Goal: Task Accomplishment & Management: Complete application form

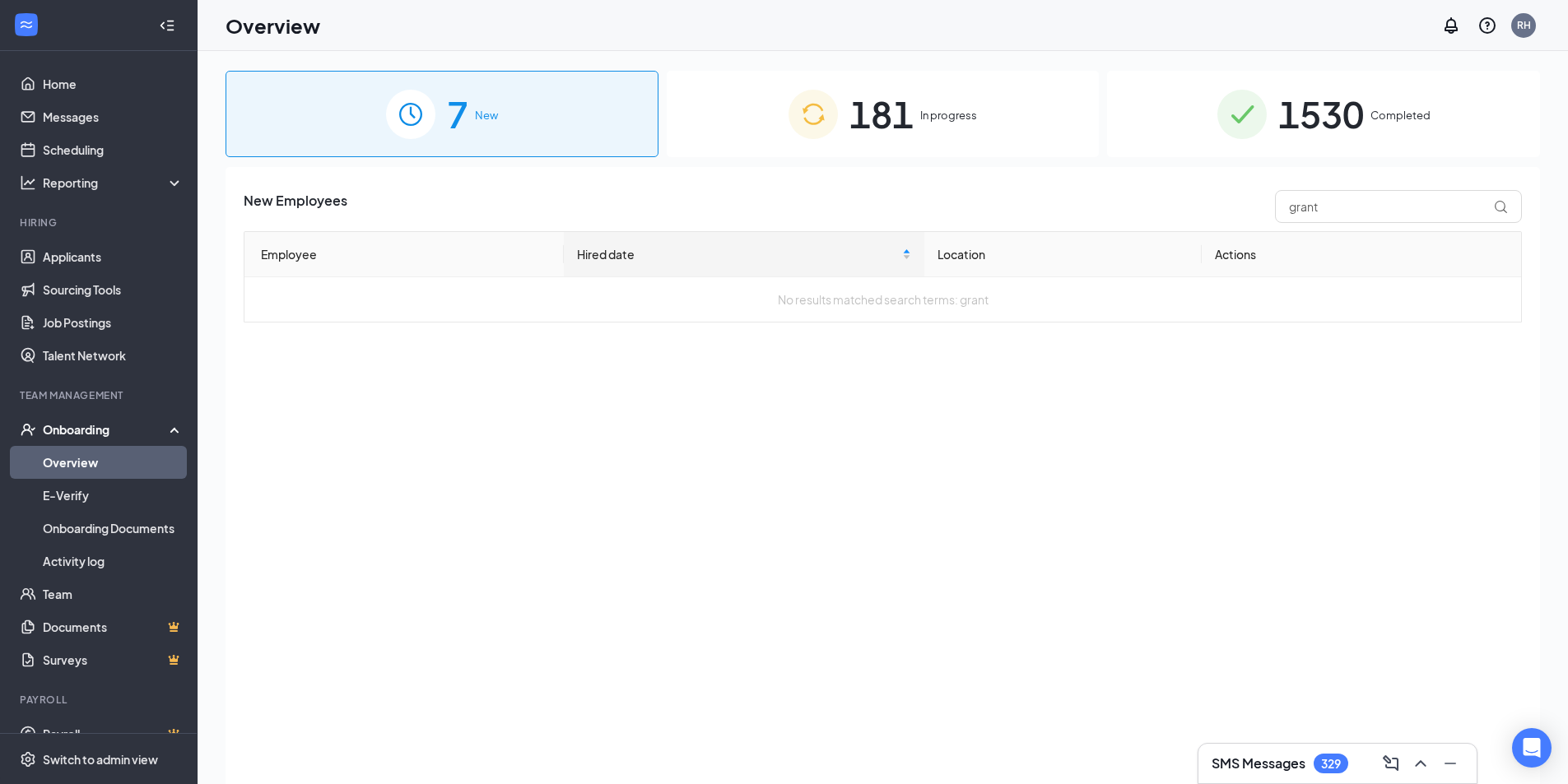
click at [905, 116] on span "181" at bounding box center [881, 114] width 65 height 57
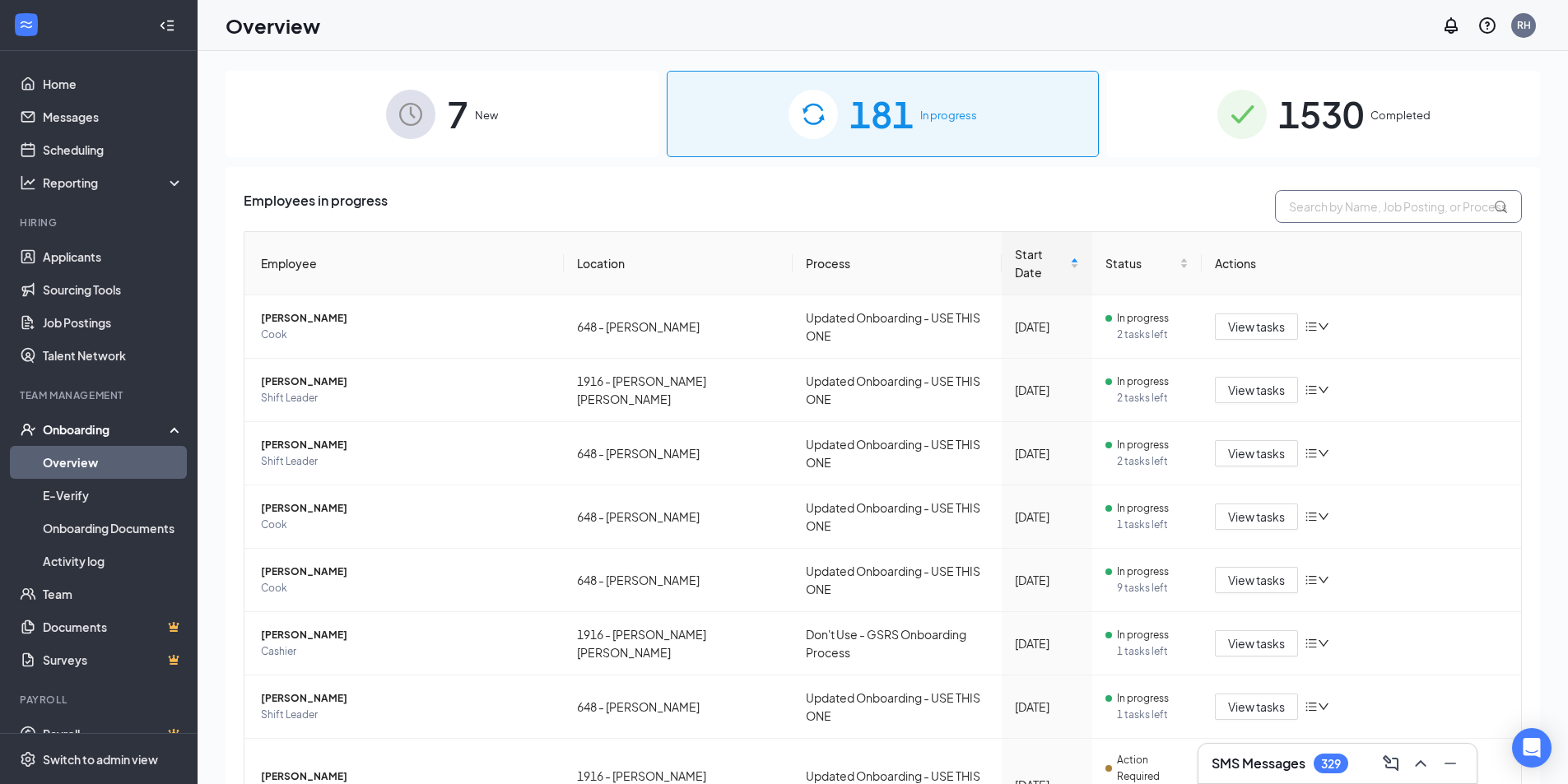
click at [1322, 210] on input "text" at bounding box center [1399, 206] width 247 height 33
type input "grant"
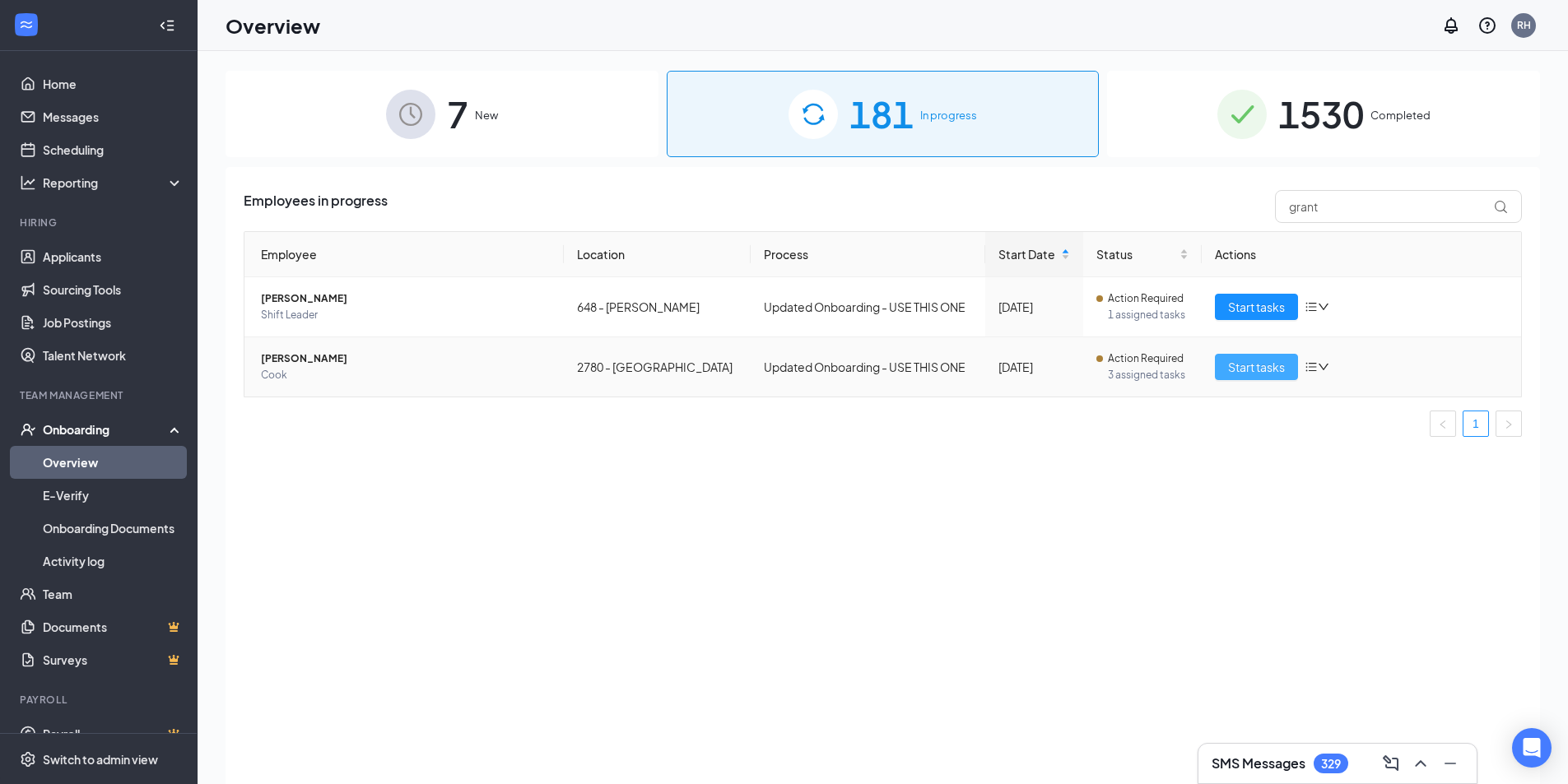
click at [1267, 367] on span "Start tasks" at bounding box center [1257, 367] width 57 height 18
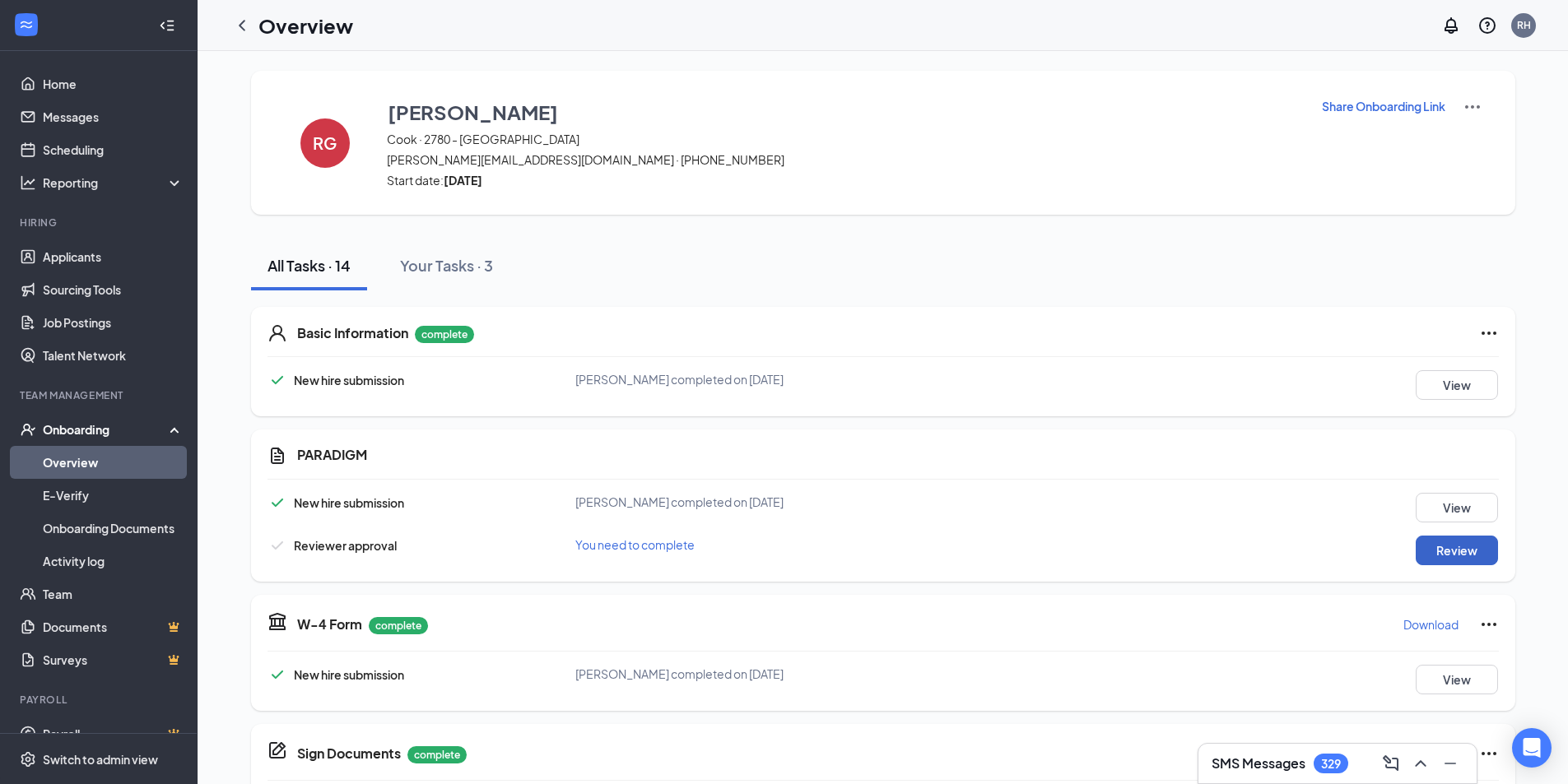
click at [1442, 553] on button "Review" at bounding box center [1457, 550] width 83 height 29
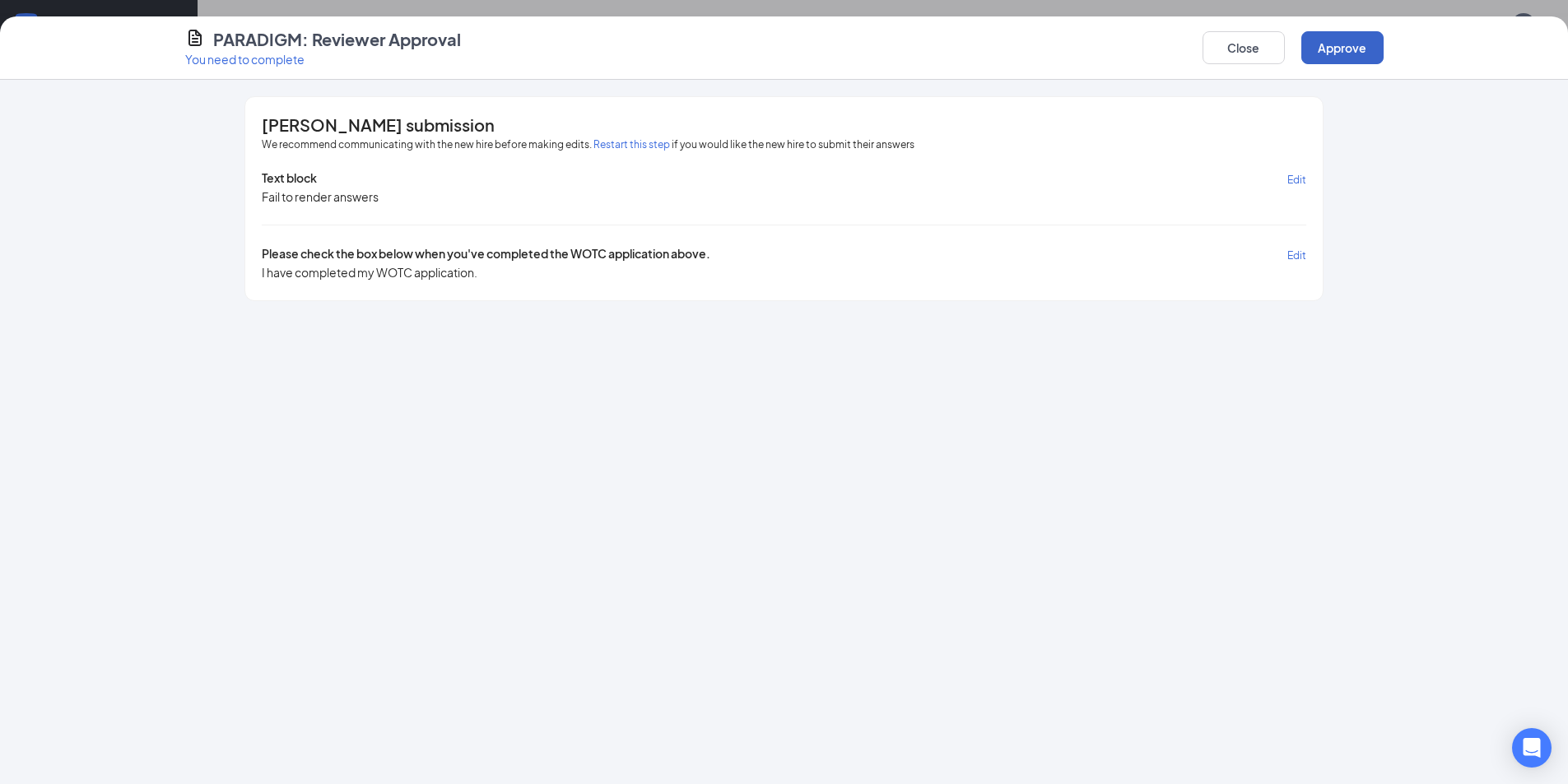
click at [1357, 40] on button "Approve" at bounding box center [1343, 48] width 83 height 33
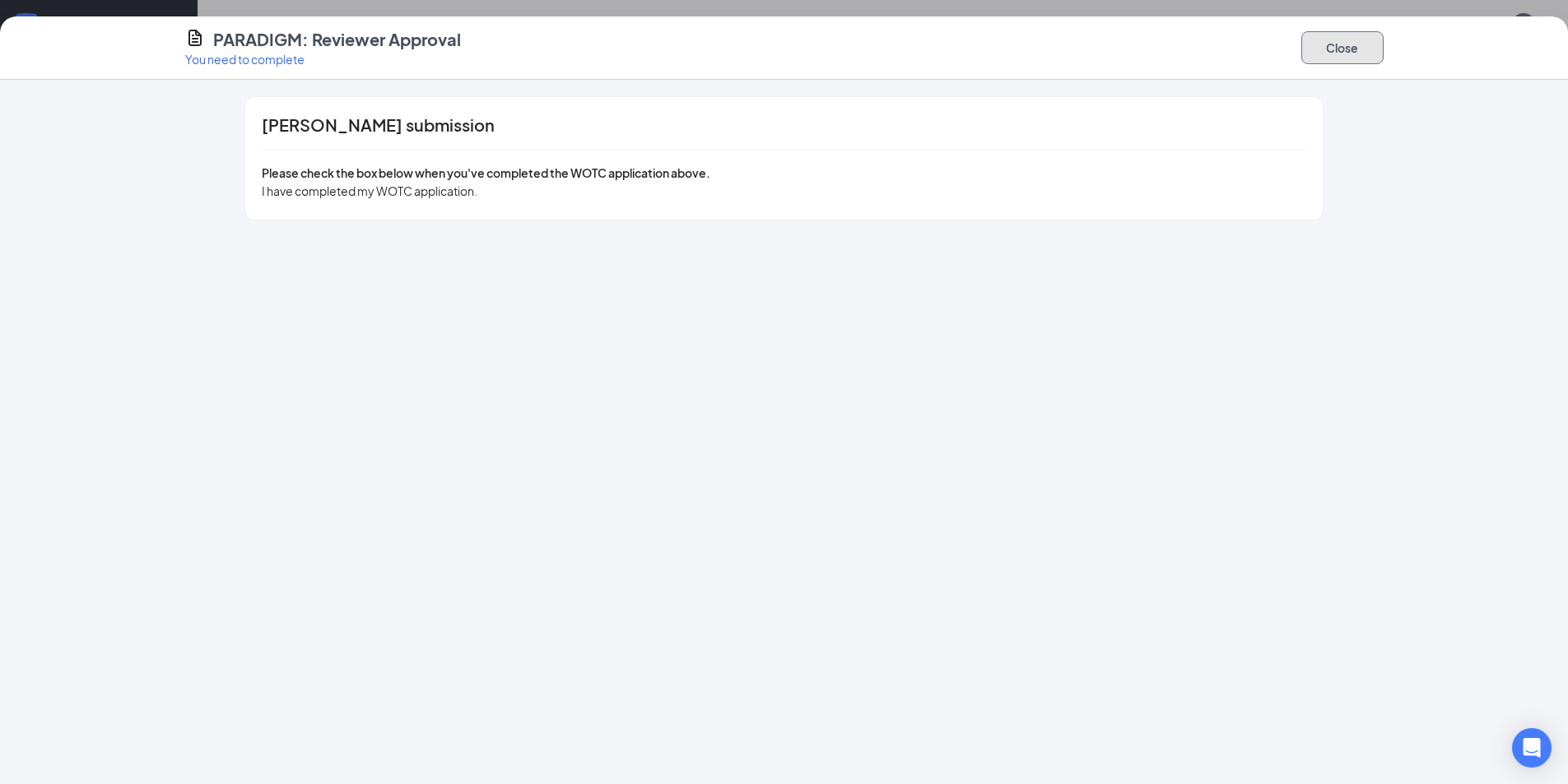
click at [1351, 44] on button "Close" at bounding box center [1343, 48] width 83 height 33
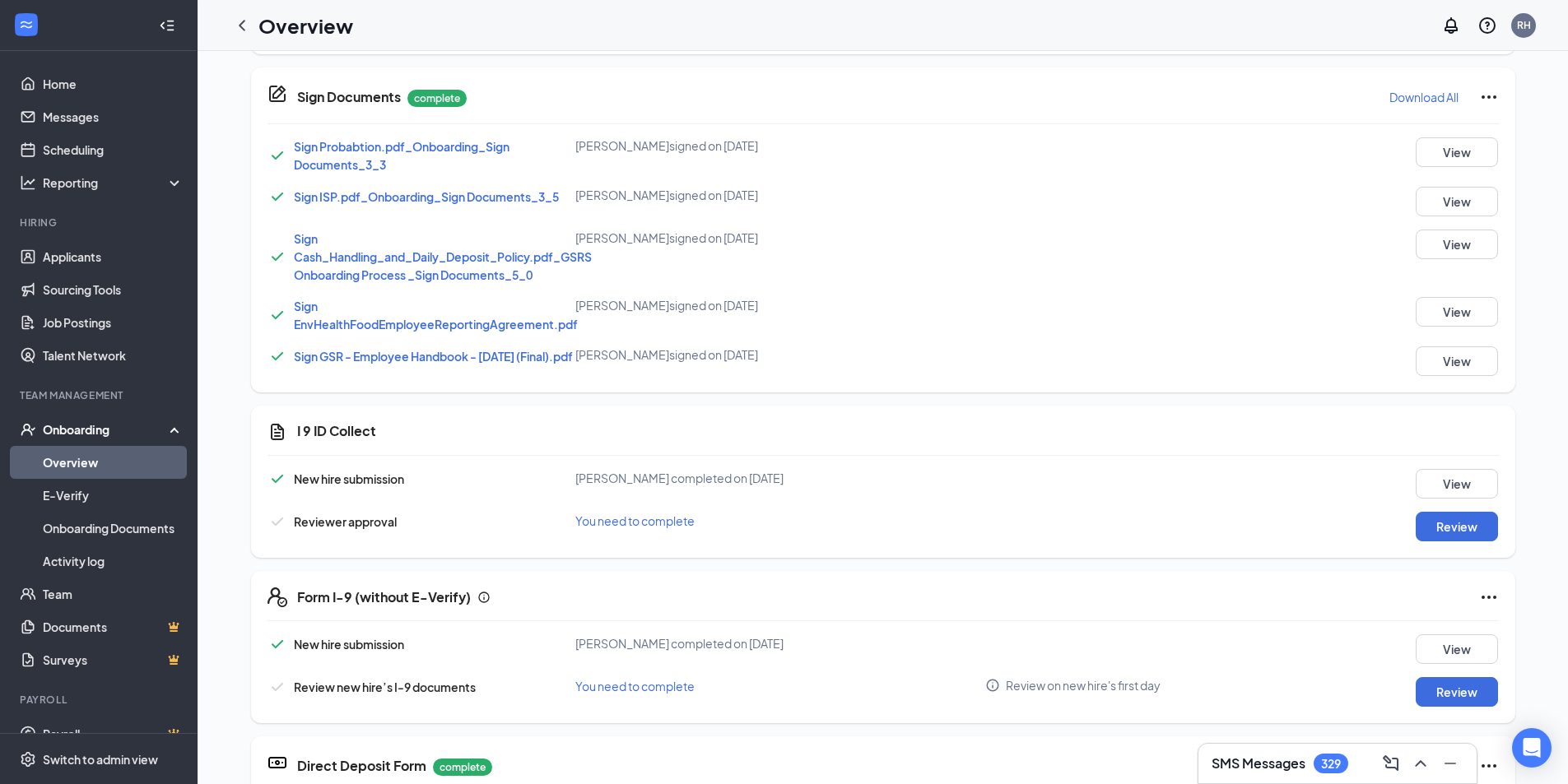
scroll to position [659, 0]
click at [1441, 530] on button "Review" at bounding box center [1457, 525] width 83 height 29
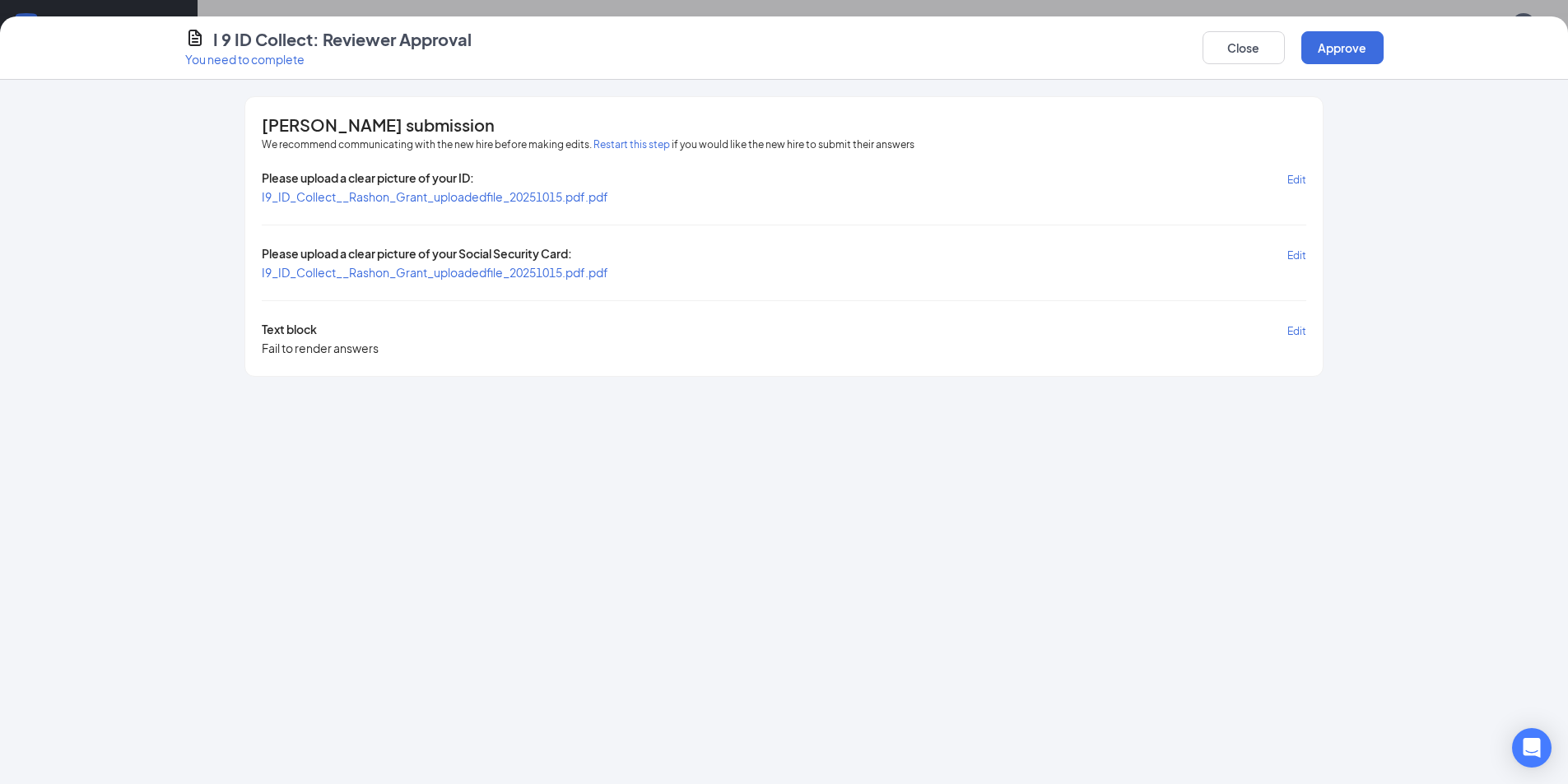
click at [536, 200] on span "I9_ID_Collect__Rashon_Grant_uploadedfile_20251015.pdf.pdf" at bounding box center [435, 197] width 346 height 15
click at [481, 277] on span "I9_ID_Collect__Rashon_Grant_uploadedfile_20251015.pdf.pdf" at bounding box center [435, 273] width 346 height 15
click at [1364, 46] on button "Approve" at bounding box center [1343, 48] width 83 height 33
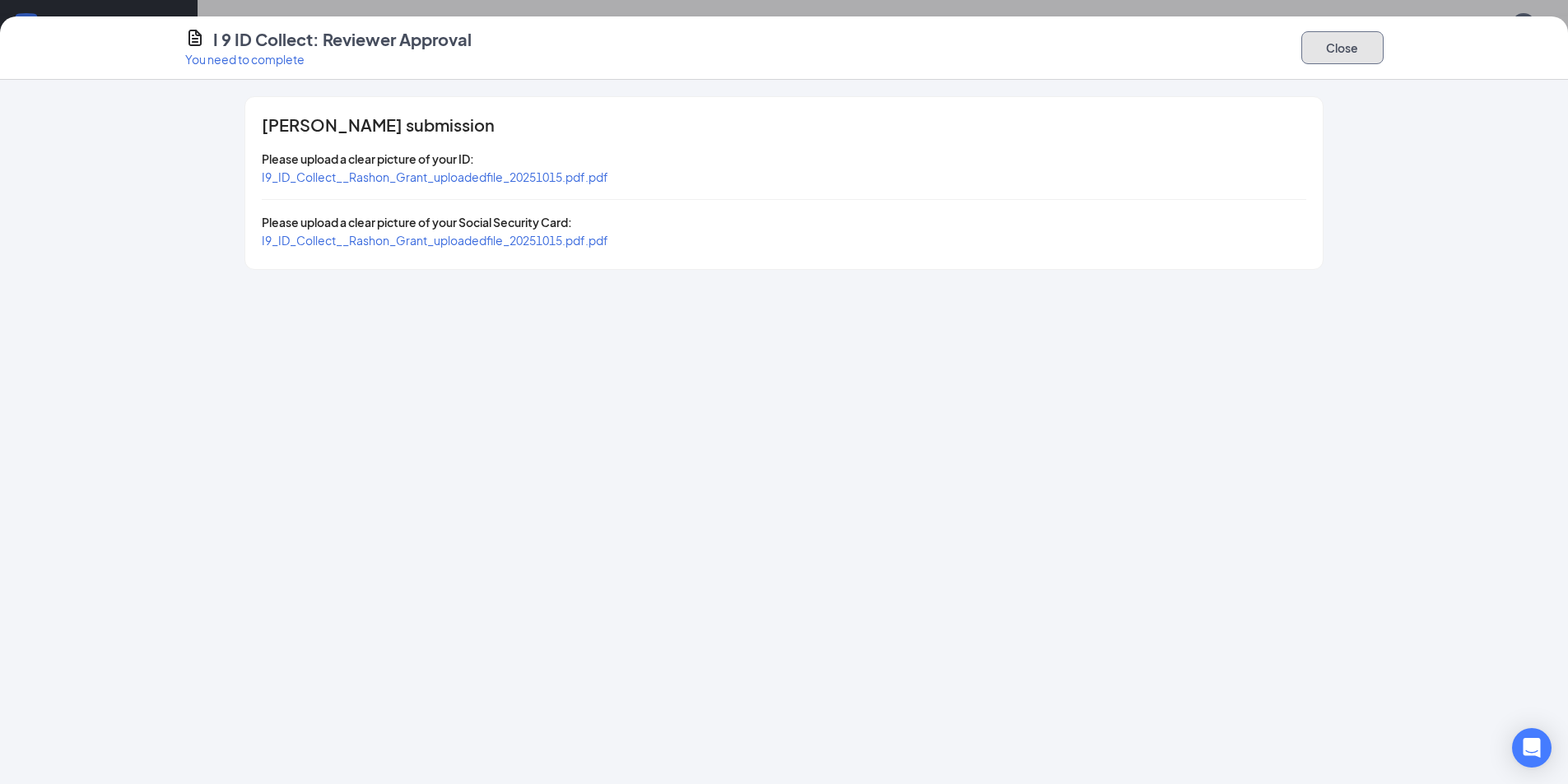
click at [1358, 55] on button "Close" at bounding box center [1343, 48] width 83 height 33
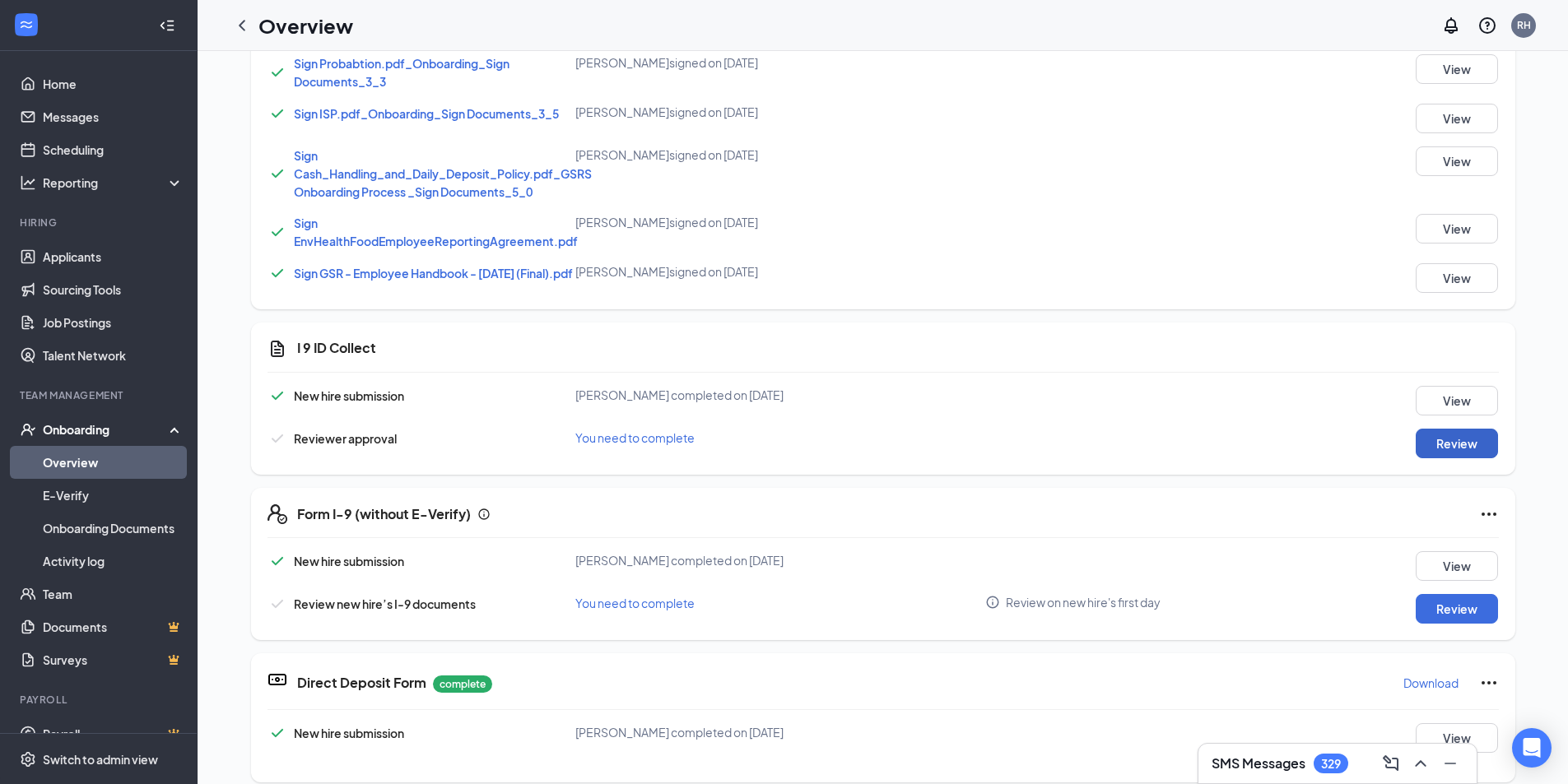
scroll to position [740, 0]
click at [1434, 607] on button "Review" at bounding box center [1457, 607] width 83 height 29
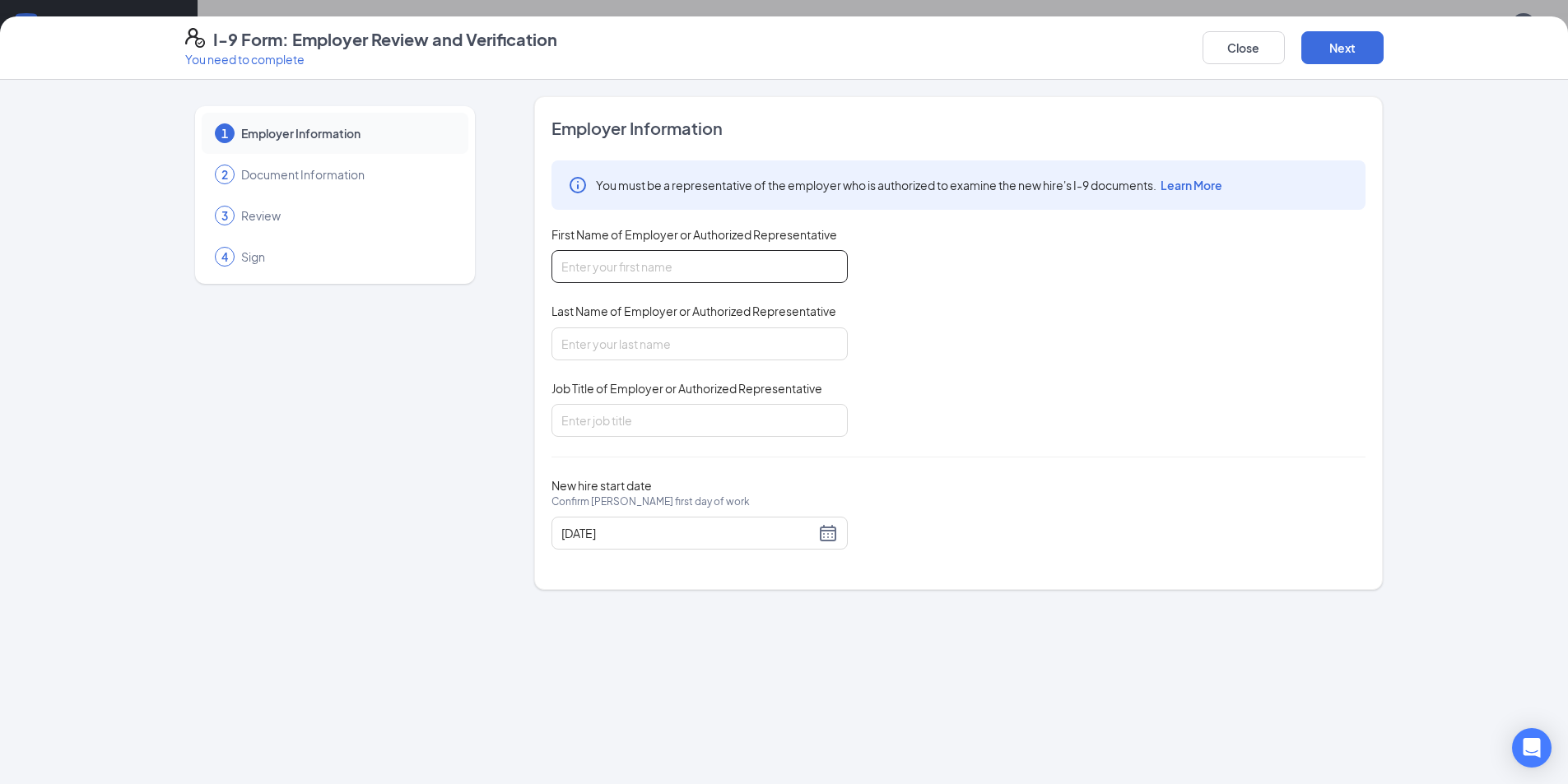
click at [674, 272] on input "First Name of Employer or Authorized Representative" at bounding box center [700, 266] width 297 height 33
type input "[PERSON_NAME]"
click at [580, 422] on input "Job Title of Employer or Authorized Representative" at bounding box center [700, 420] width 297 height 33
type input "General Manager"
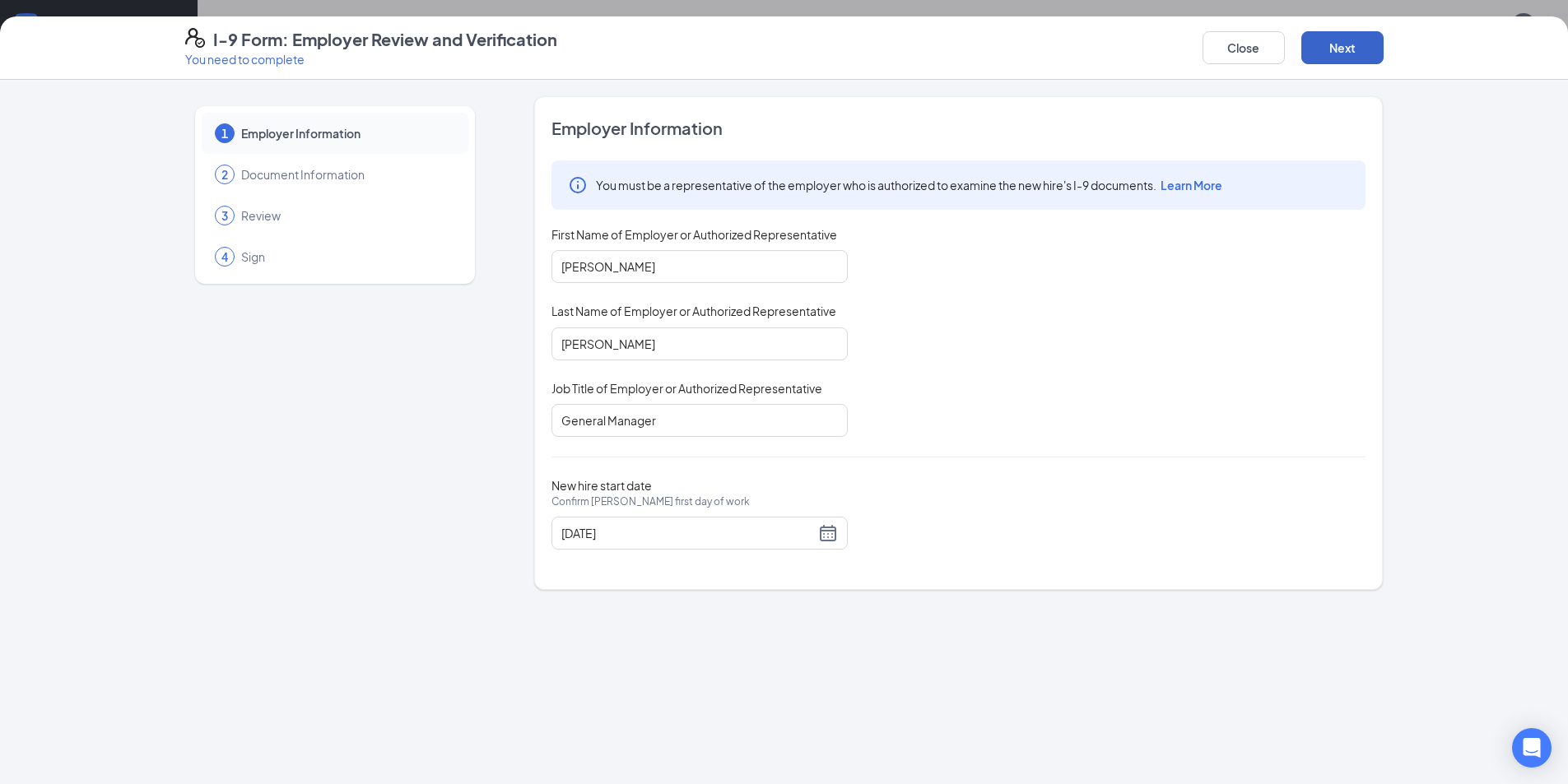
click at [1359, 59] on button "Next" at bounding box center [1343, 48] width 83 height 33
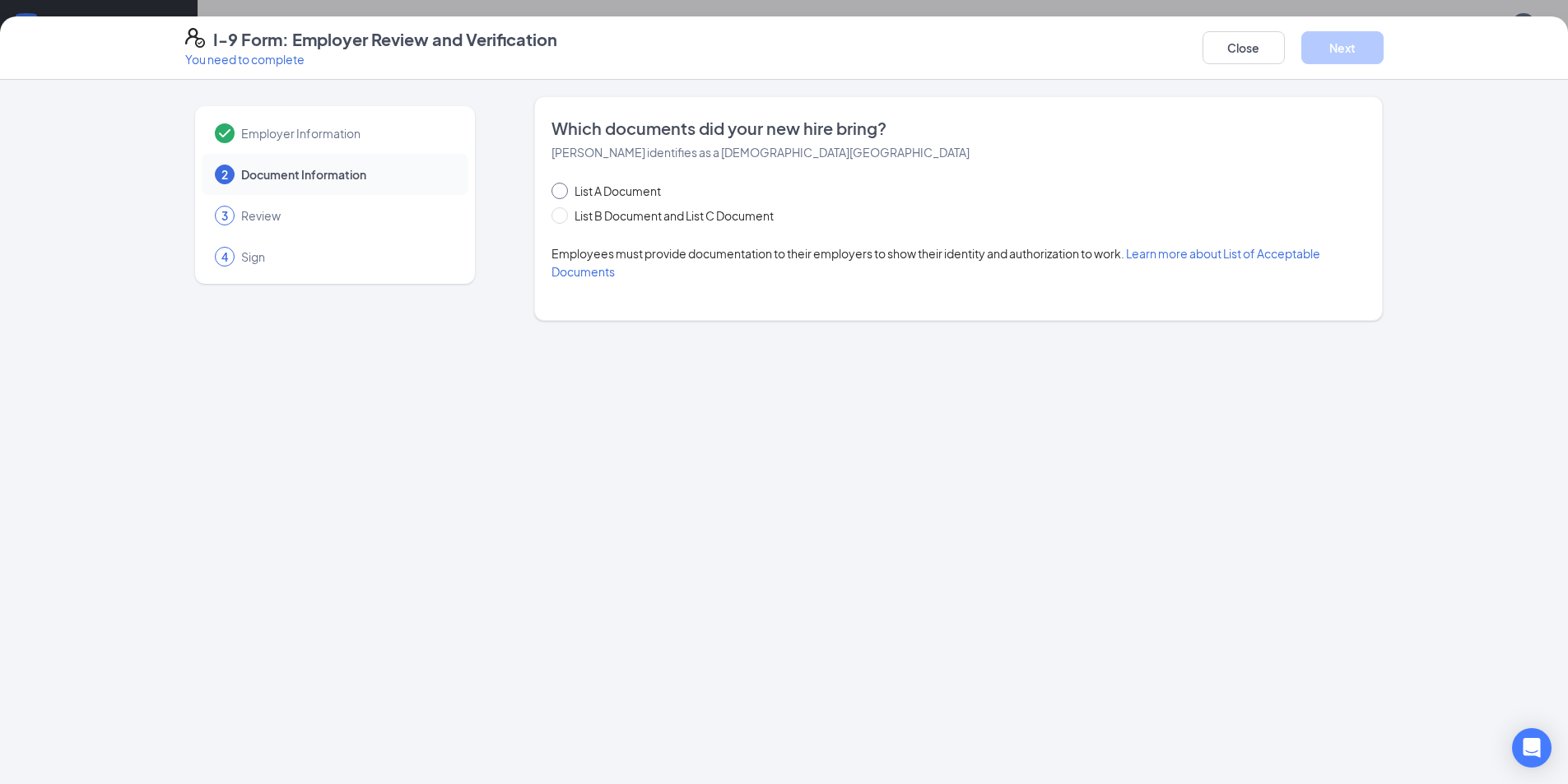
click at [566, 189] on span at bounding box center [559, 190] width 16 height 16
click at [563, 189] on input "List A Document" at bounding box center [557, 188] width 11 height 11
radio input "true"
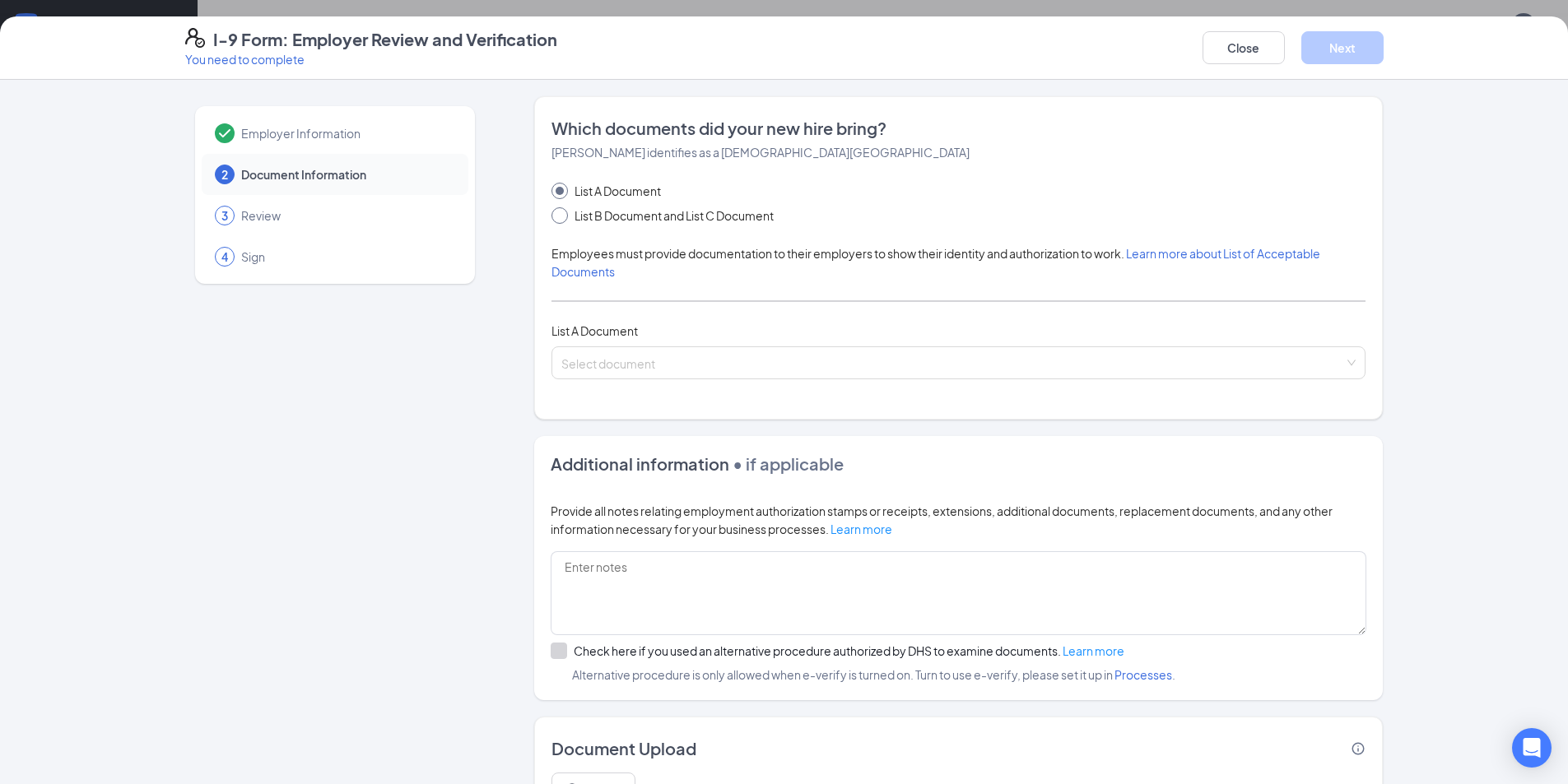
click at [568, 213] on span "List B Document and List C Document" at bounding box center [673, 215] width 212 height 18
click at [562, 213] on input "List B Document and List C Document" at bounding box center [557, 213] width 11 height 11
radio input "true"
radio input "false"
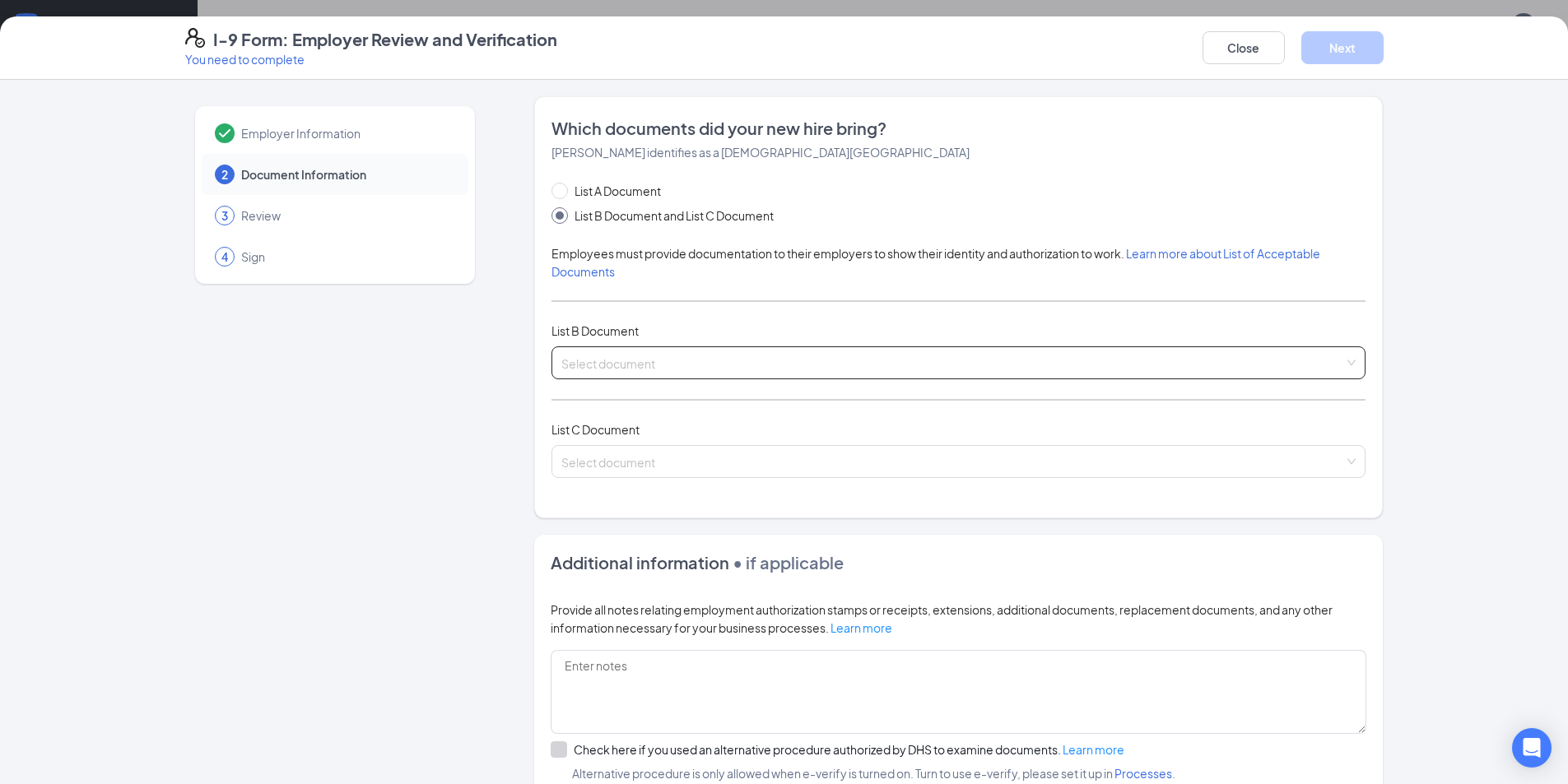
click at [684, 361] on input "search" at bounding box center [952, 359] width 783 height 25
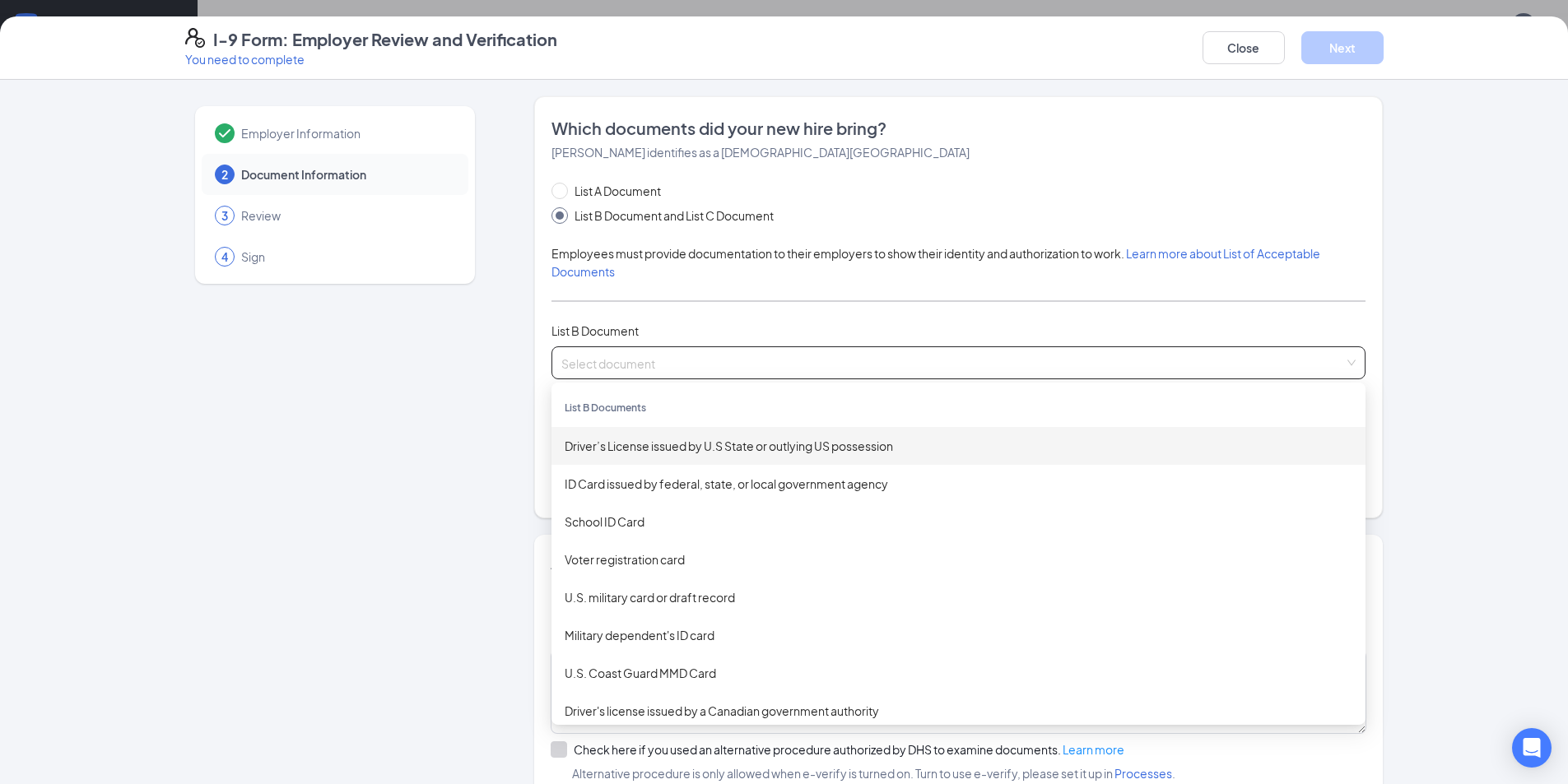
click at [666, 445] on div "Driver’s License issued by U.S State or outlying US possession" at bounding box center [958, 446] width 787 height 18
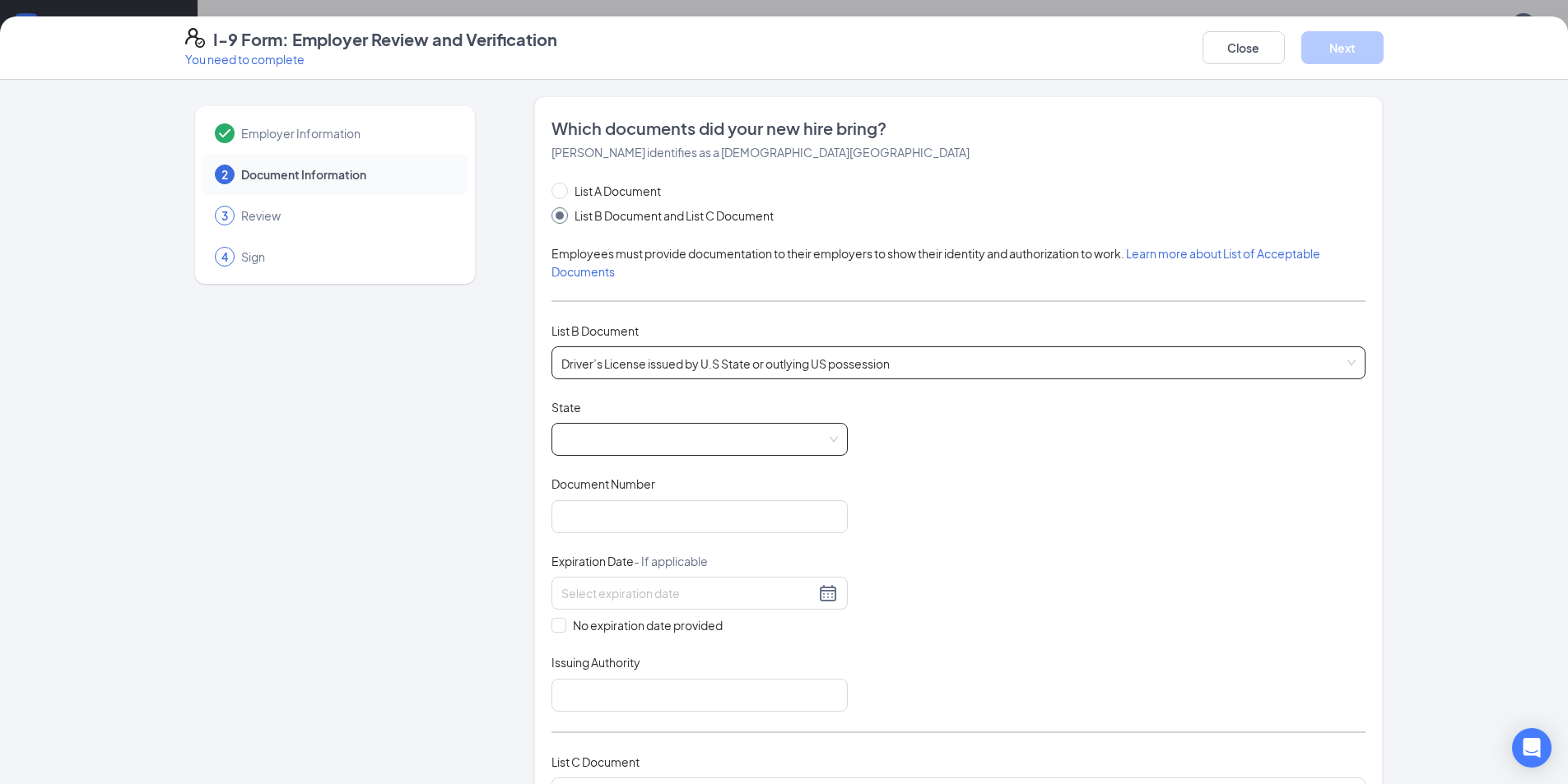
click at [619, 434] on span at bounding box center [699, 439] width 277 height 31
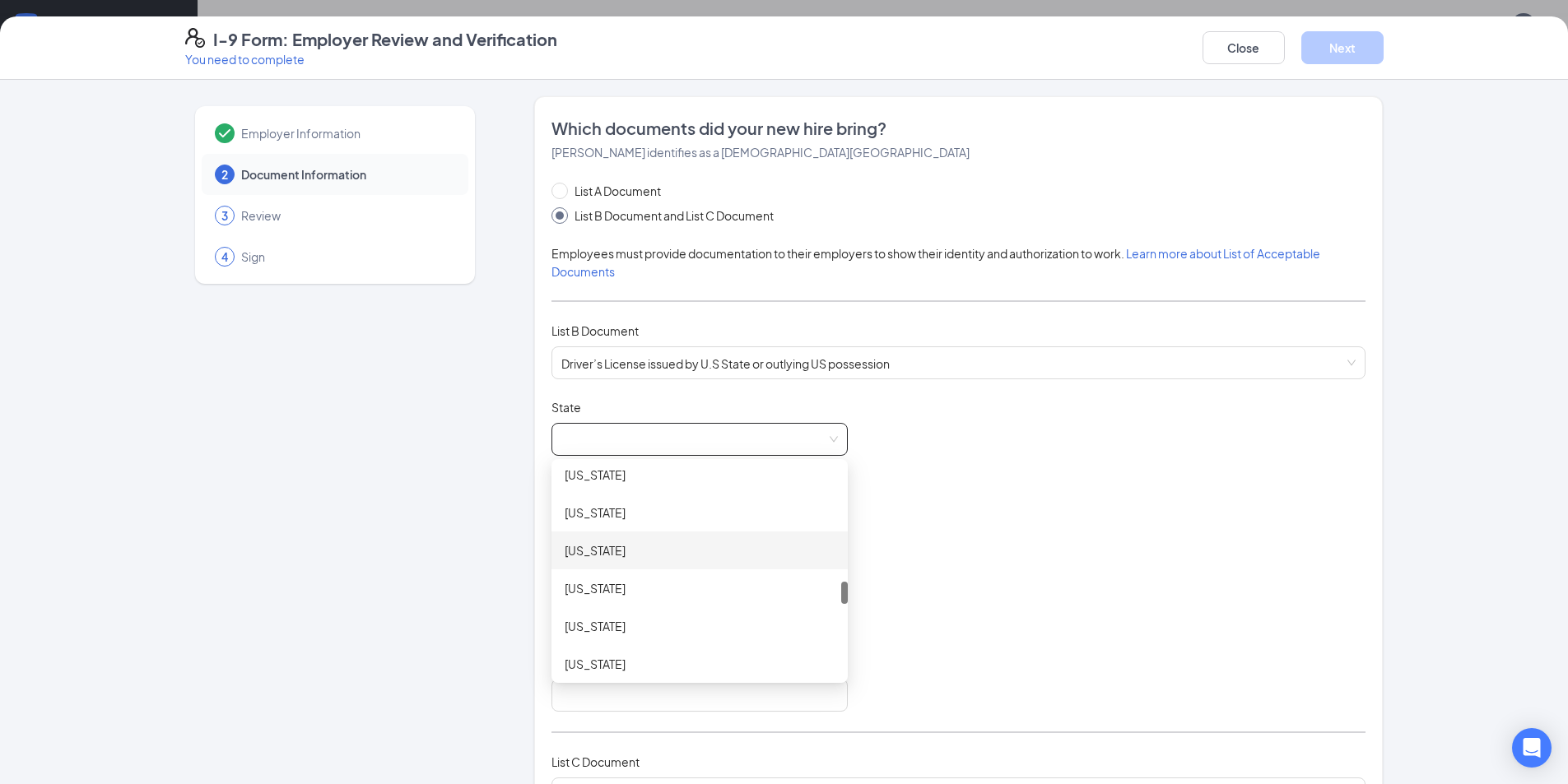
scroll to position [987, 0]
click at [605, 521] on div "[US_STATE]" at bounding box center [700, 519] width 270 height 18
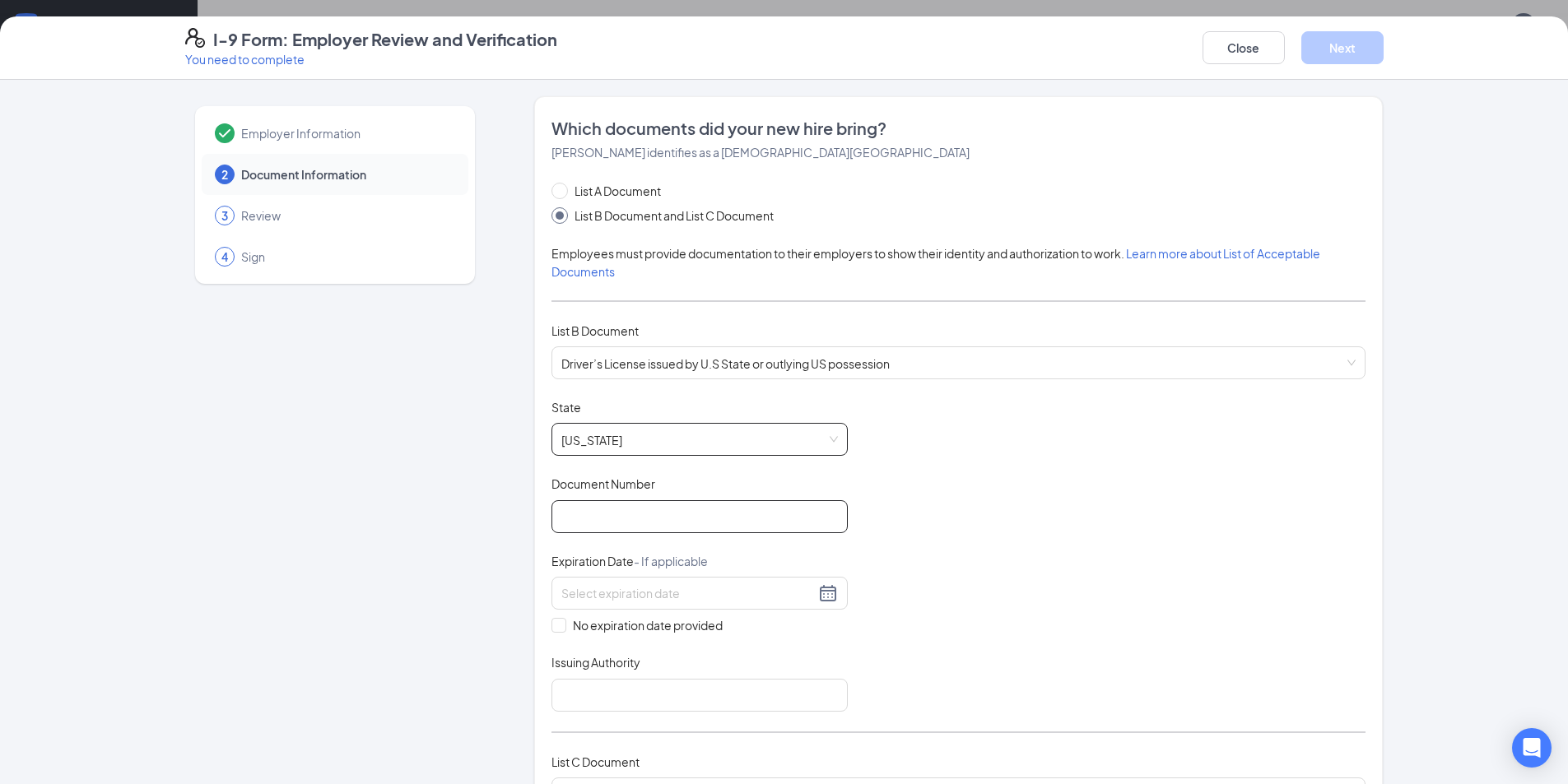
click at [616, 519] on input "Document Number" at bounding box center [700, 516] width 297 height 33
type input "W208364002"
click at [823, 593] on div at bounding box center [699, 593] width 277 height 20
click at [756, 631] on span "button" at bounding box center [760, 632] width 9 height 9
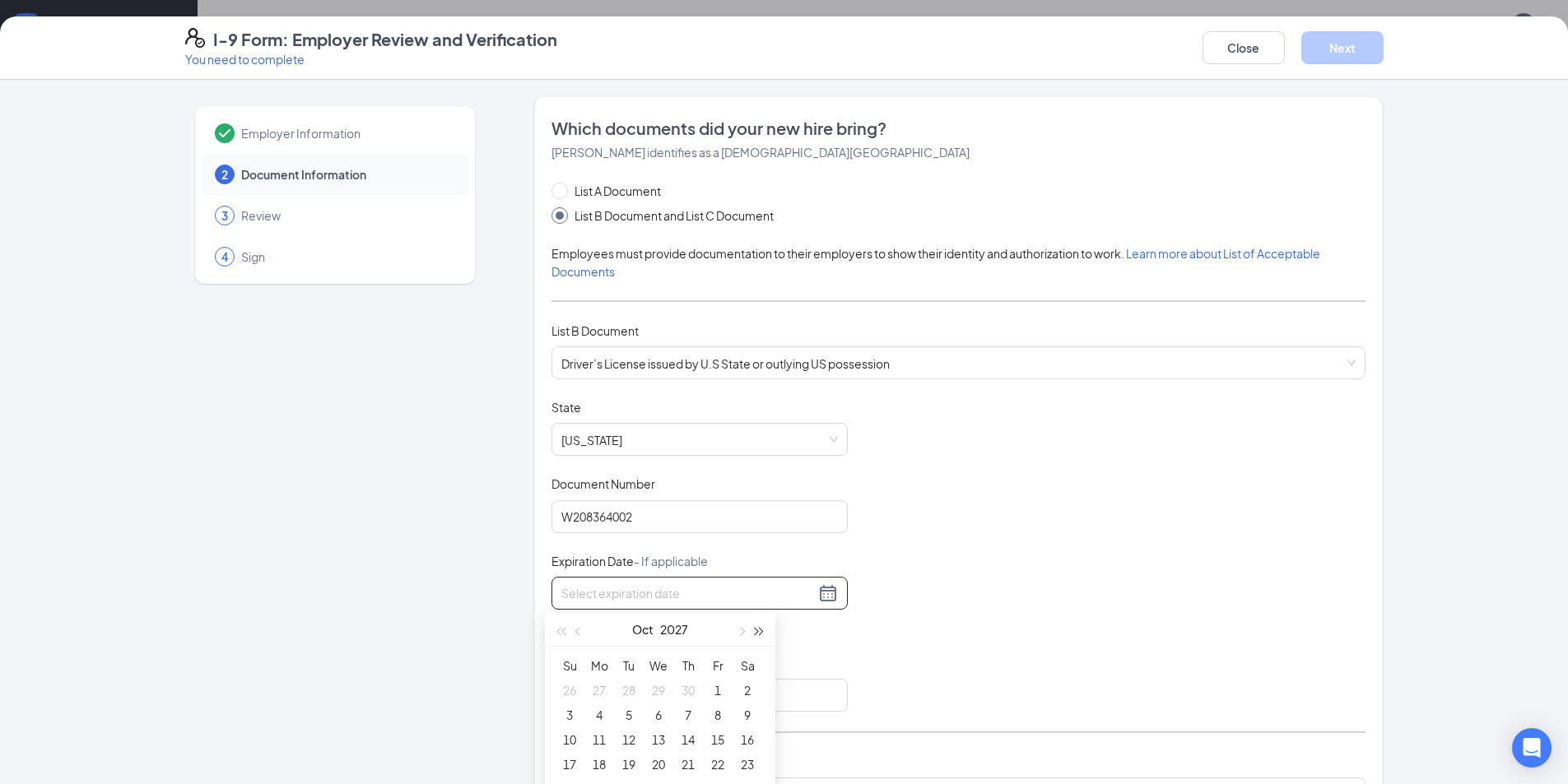
click at [756, 631] on span "button" at bounding box center [760, 632] width 9 height 9
type input "[DATE]"
click at [579, 631] on span "button" at bounding box center [579, 632] width 9 height 9
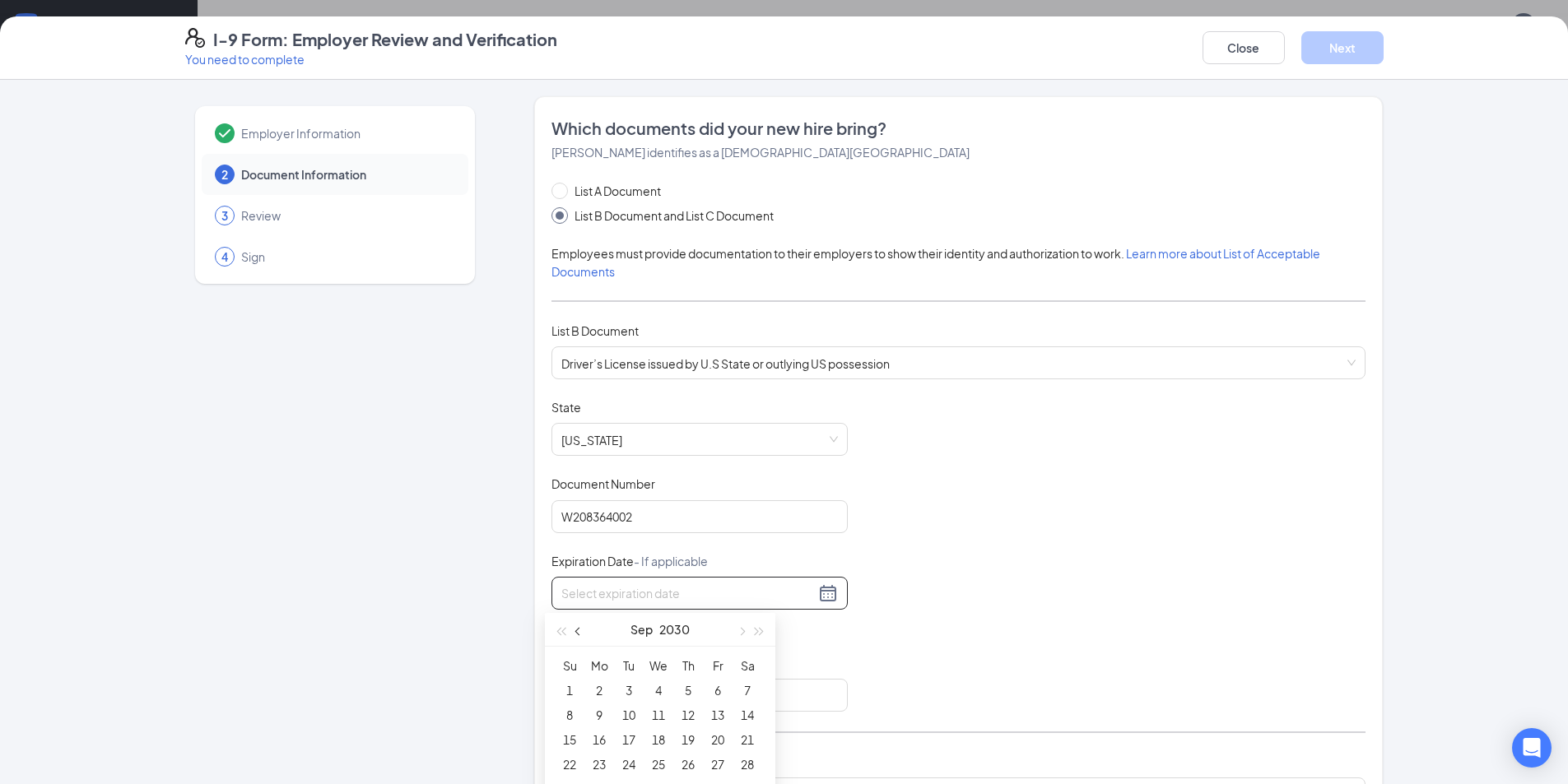
click at [579, 631] on span "button" at bounding box center [579, 632] width 9 height 9
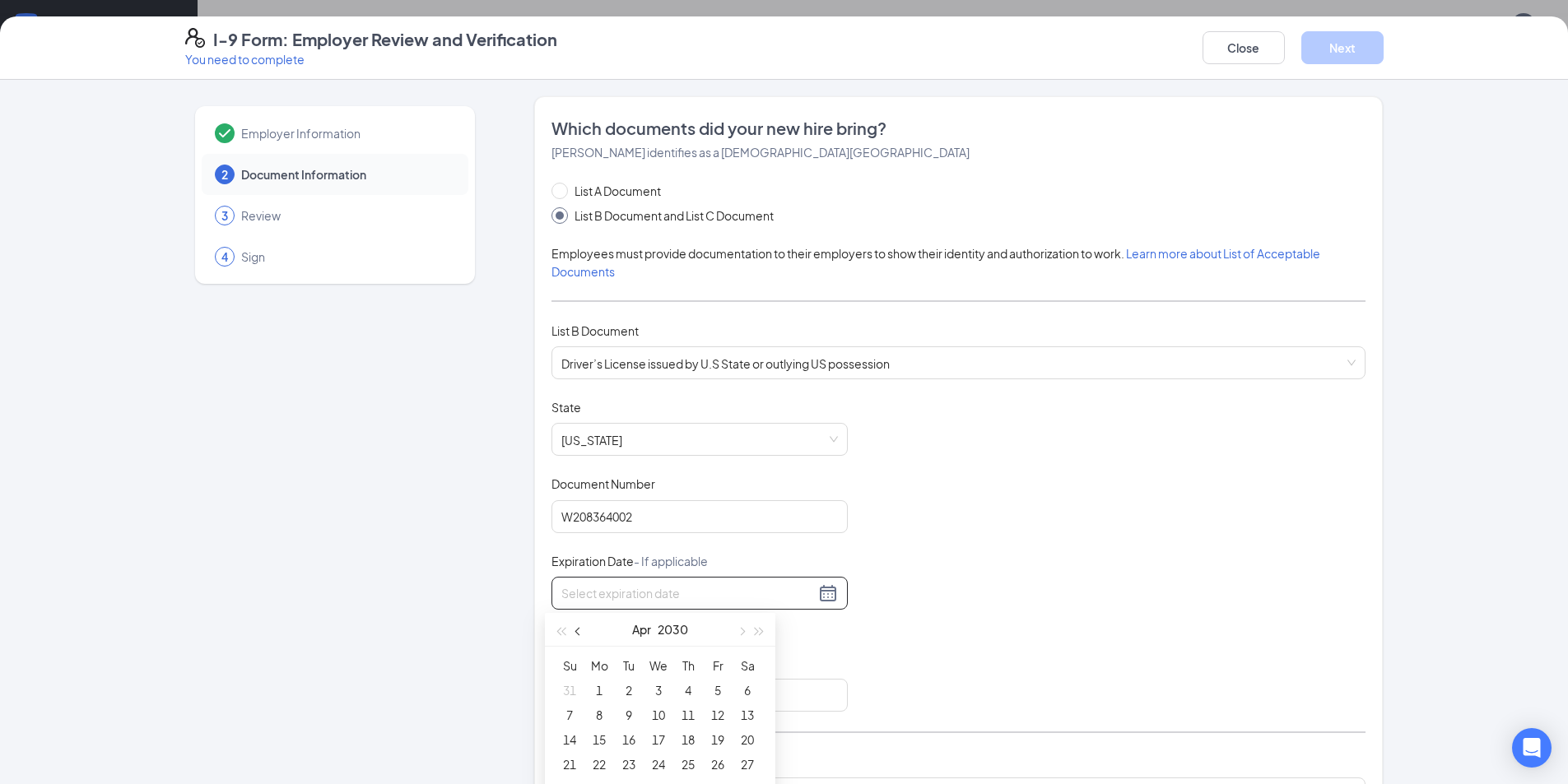
click at [579, 631] on span "button" at bounding box center [579, 632] width 9 height 9
type input "[DATE]"
click at [567, 714] on div "3" at bounding box center [570, 715] width 20 height 20
click at [615, 697] on input "Issuing Authority" at bounding box center [700, 695] width 297 height 33
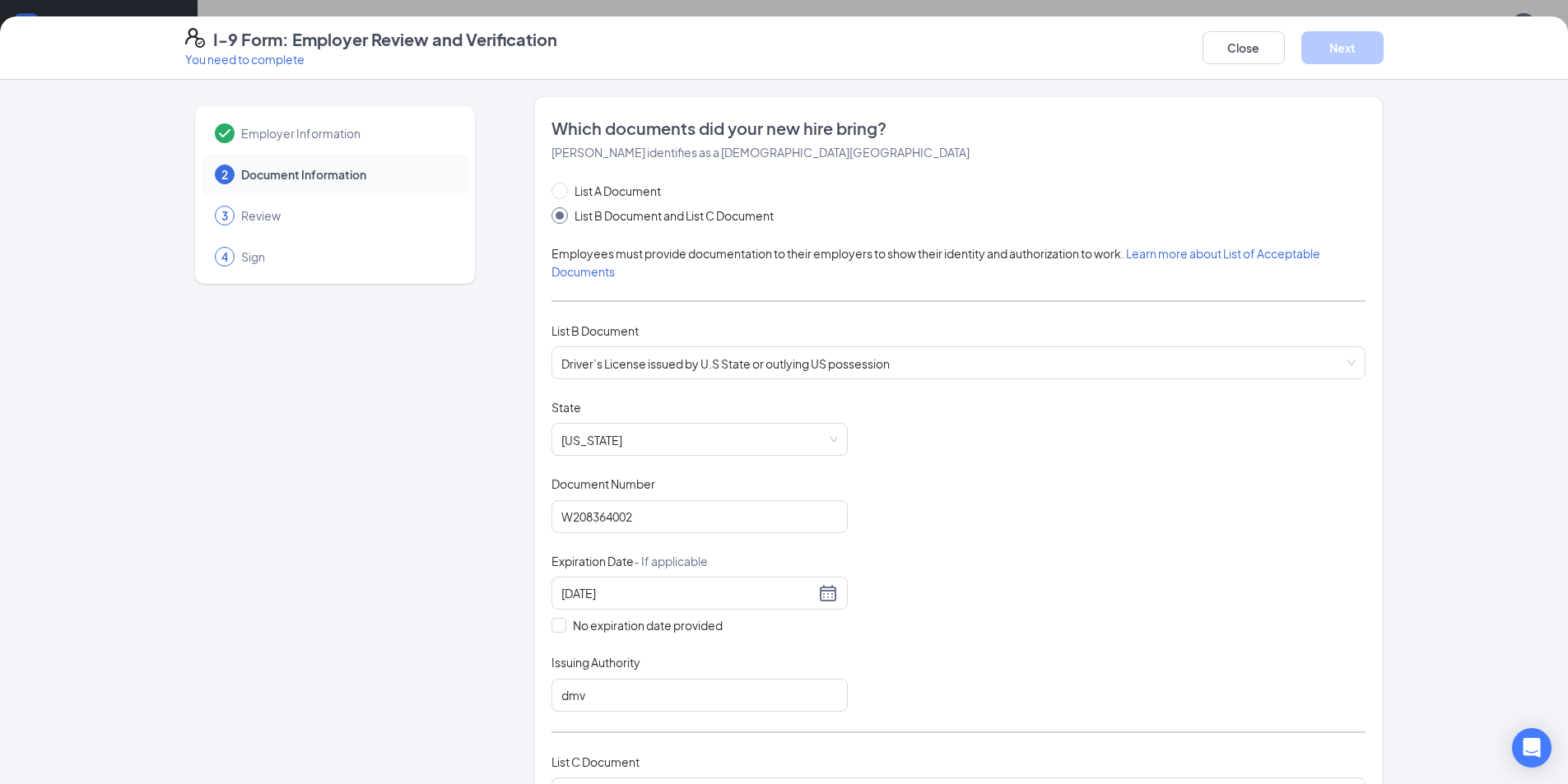
click at [938, 616] on div "Document Title Driver’s License issued by U.S State or outlying US possession S…" at bounding box center [958, 555] width 814 height 313
click at [635, 700] on input "dmv" at bounding box center [700, 695] width 297 height 33
type input "dmv"
click at [944, 625] on div "Document Title Driver’s License issued by U.S State or outlying US possession S…" at bounding box center [958, 555] width 814 height 313
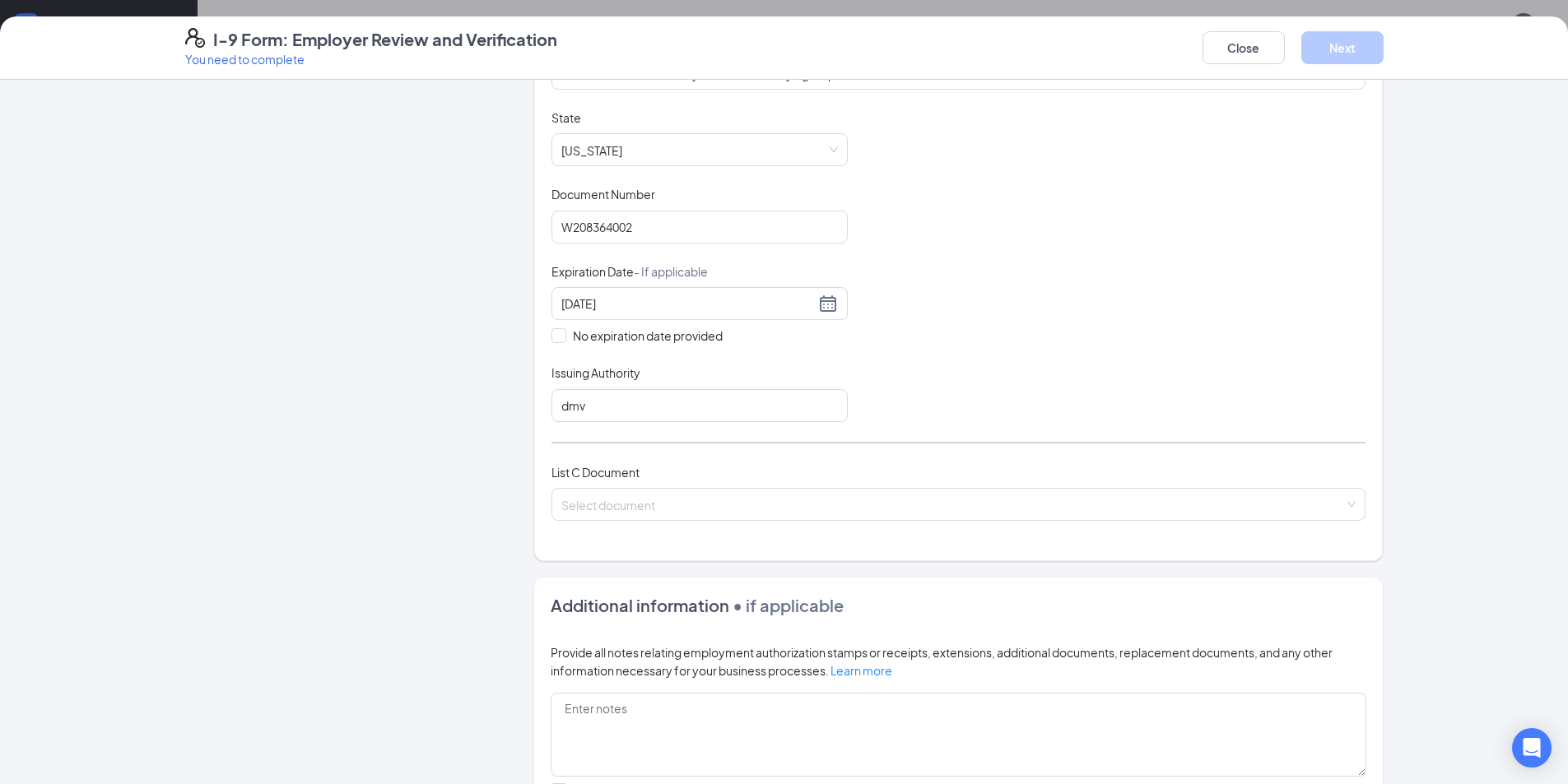
scroll to position [329, 0]
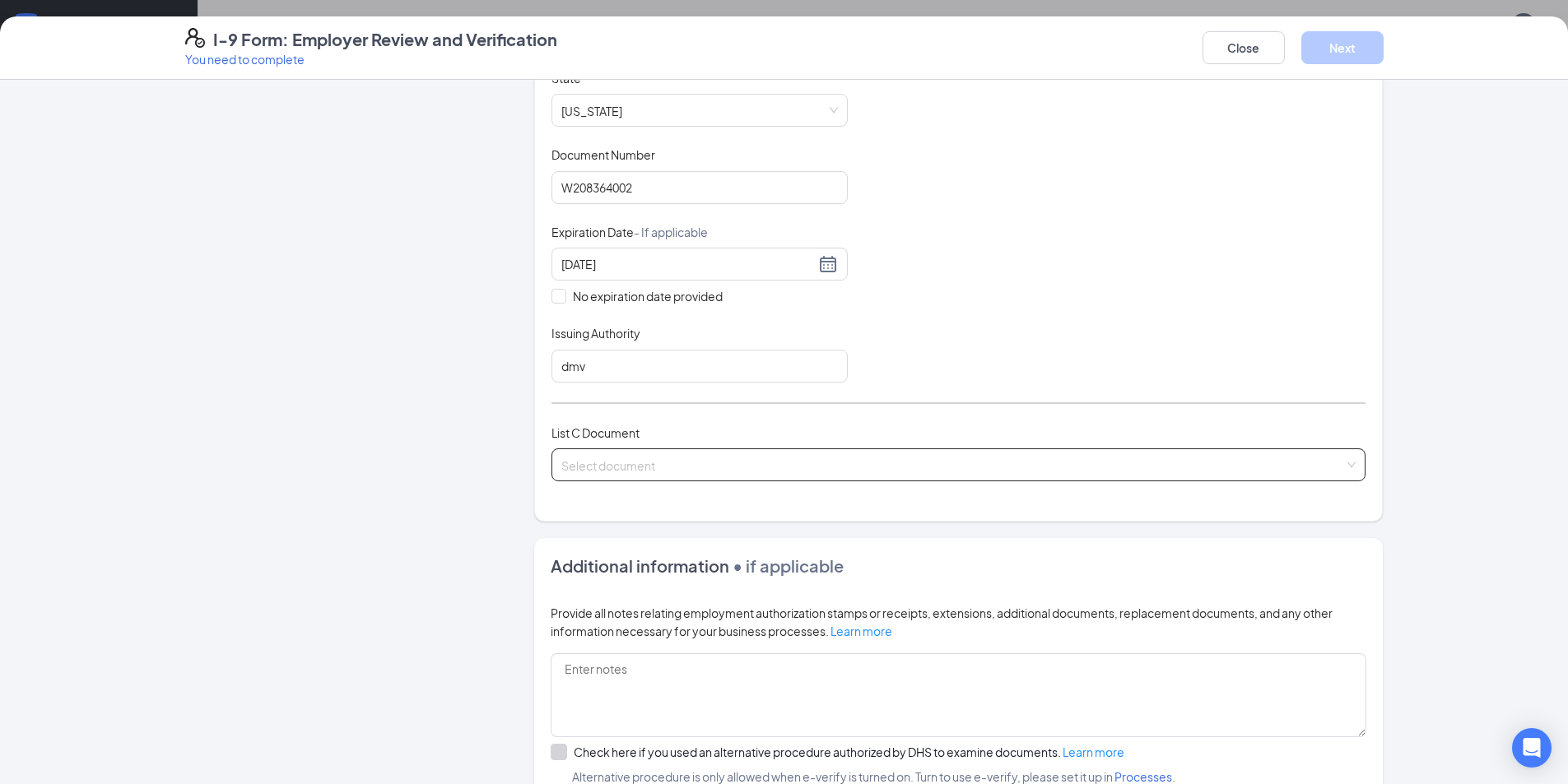
click at [603, 462] on input "search" at bounding box center [952, 462] width 783 height 25
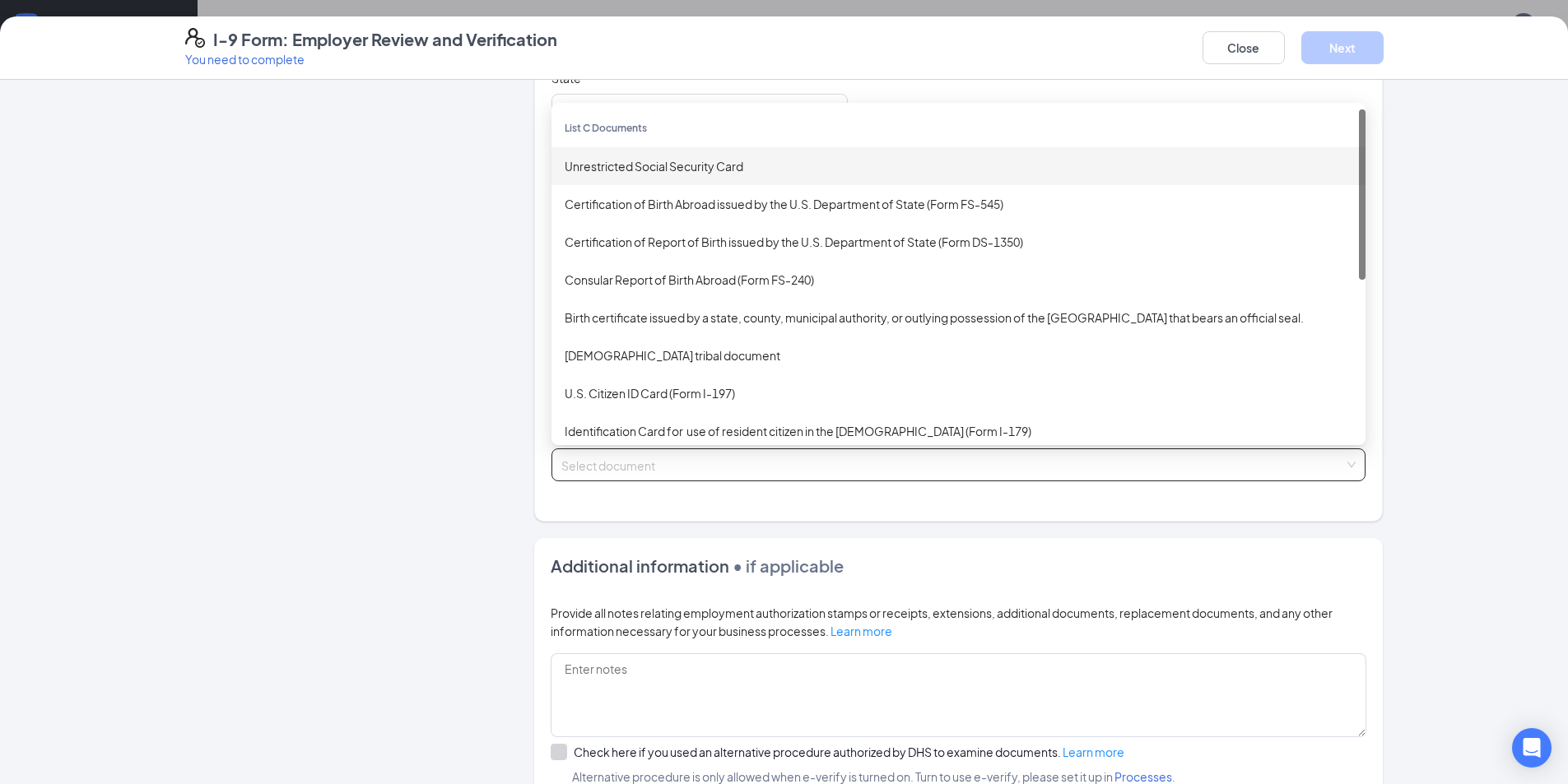
click at [616, 168] on div "Unrestricted Social Security Card" at bounding box center [958, 165] width 787 height 18
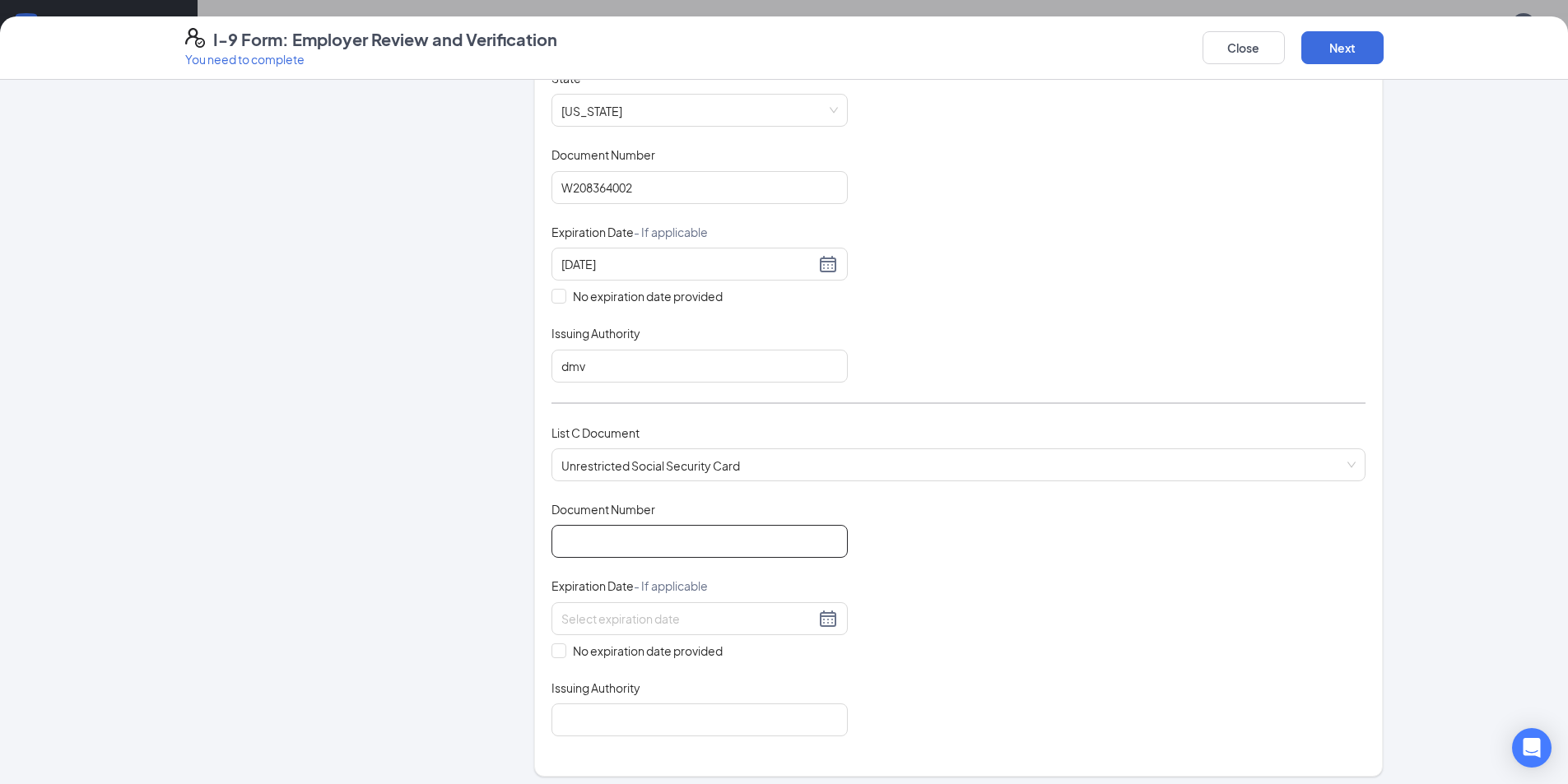
click at [606, 535] on input "Document Number" at bounding box center [700, 541] width 297 height 33
type input "499083165"
click at [552, 649] on input "No expiration date provided" at bounding box center [557, 649] width 11 height 11
checkbox input "true"
click at [628, 718] on input "Issuing Authority" at bounding box center [700, 723] width 297 height 33
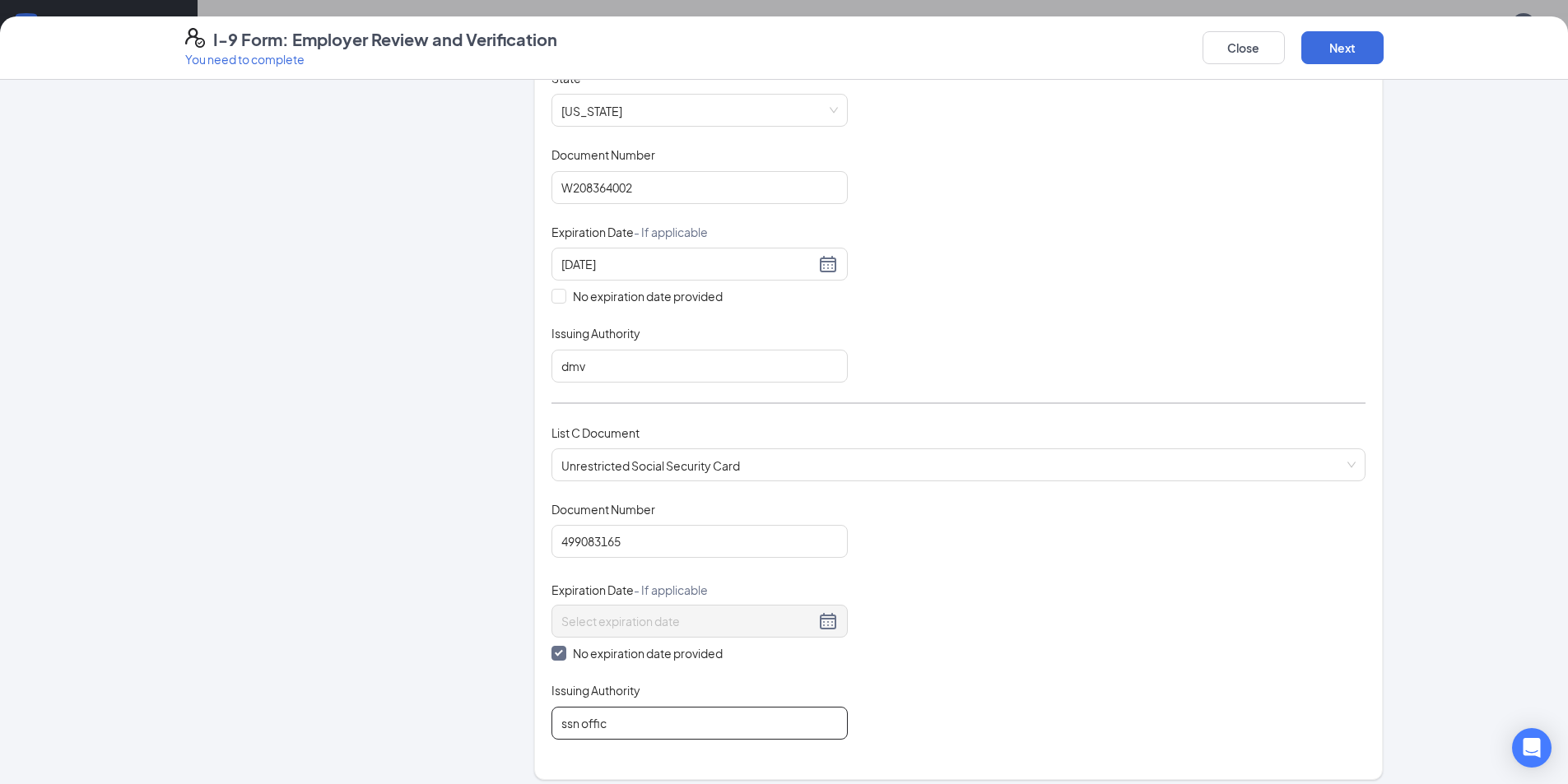
type input "ssn office"
click at [1054, 561] on div "Document Title Unrestricted Social Security Card Document Number 499083165 Expi…" at bounding box center [958, 620] width 814 height 239
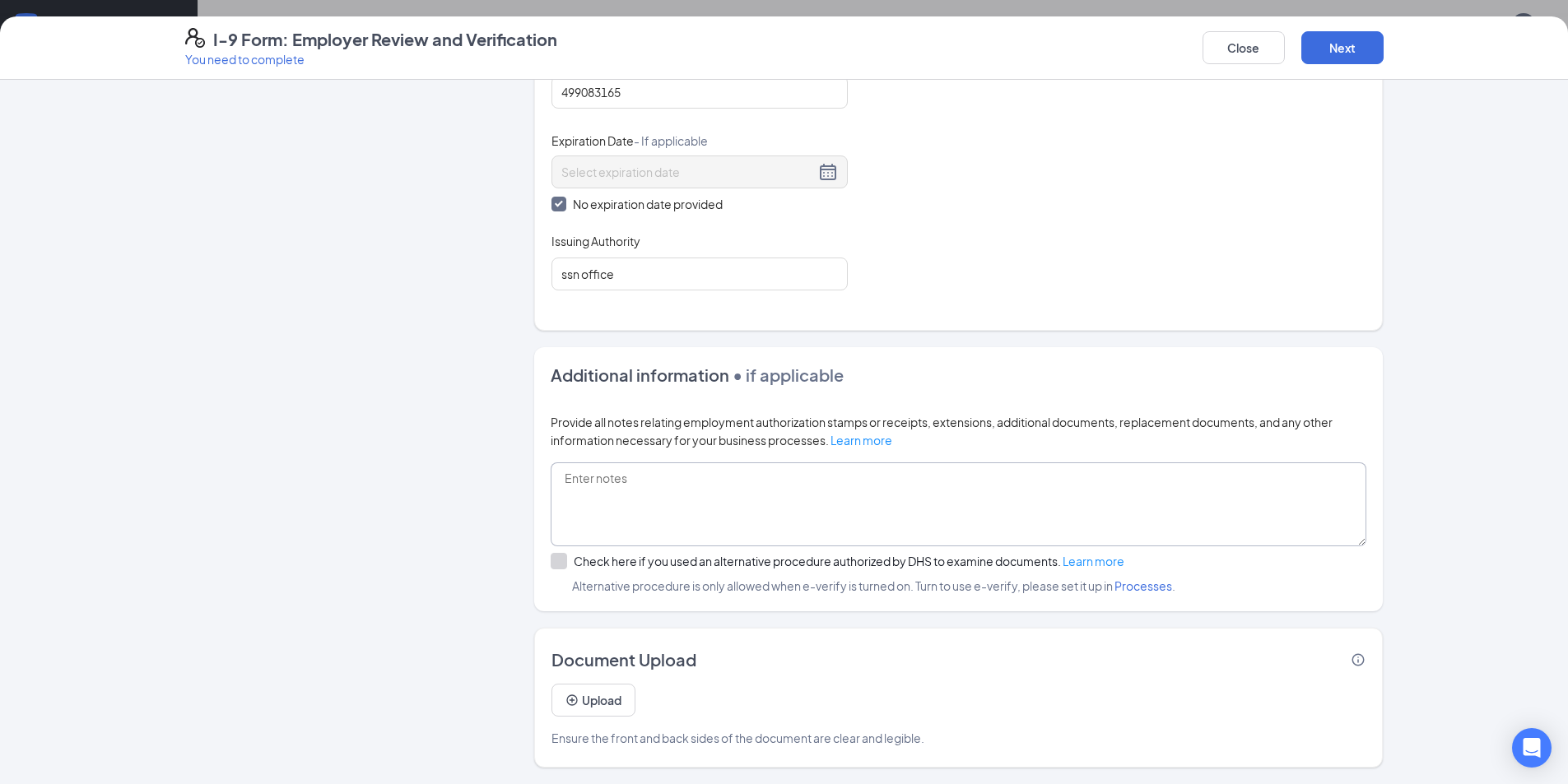
scroll to position [164, 0]
click at [1358, 43] on button "Next" at bounding box center [1343, 48] width 83 height 33
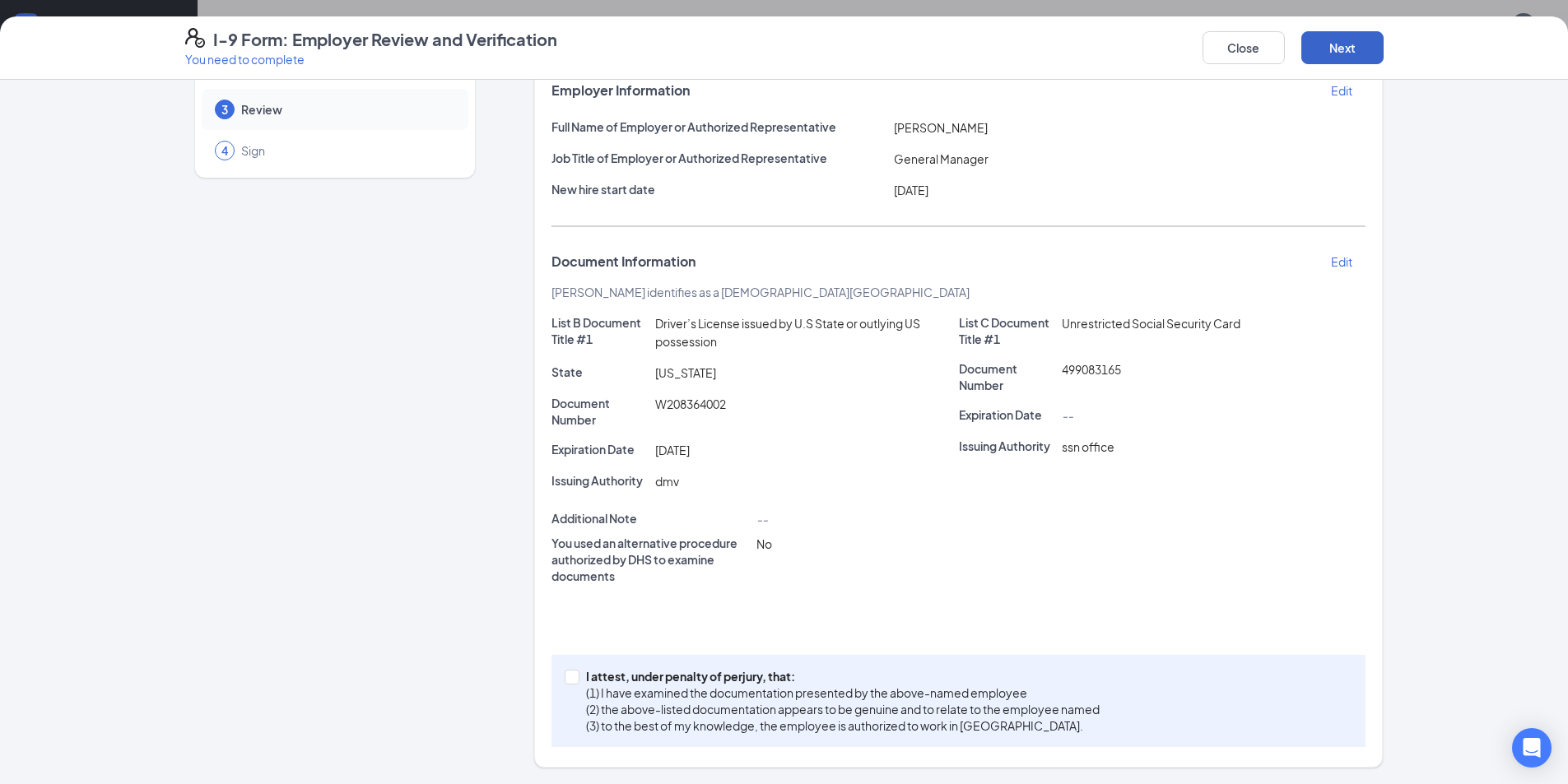
scroll to position [247, 0]
click at [566, 685] on label "I attest, under penalty of [PERSON_NAME], that: (1) I have examined the documen…" at bounding box center [836, 700] width 542 height 66
click at [566, 681] on input "I attest, under penalty of [PERSON_NAME], that: (1) I have examined the documen…" at bounding box center [571, 676] width 11 height 11
checkbox input "true"
click at [1337, 41] on button "Next" at bounding box center [1343, 48] width 83 height 33
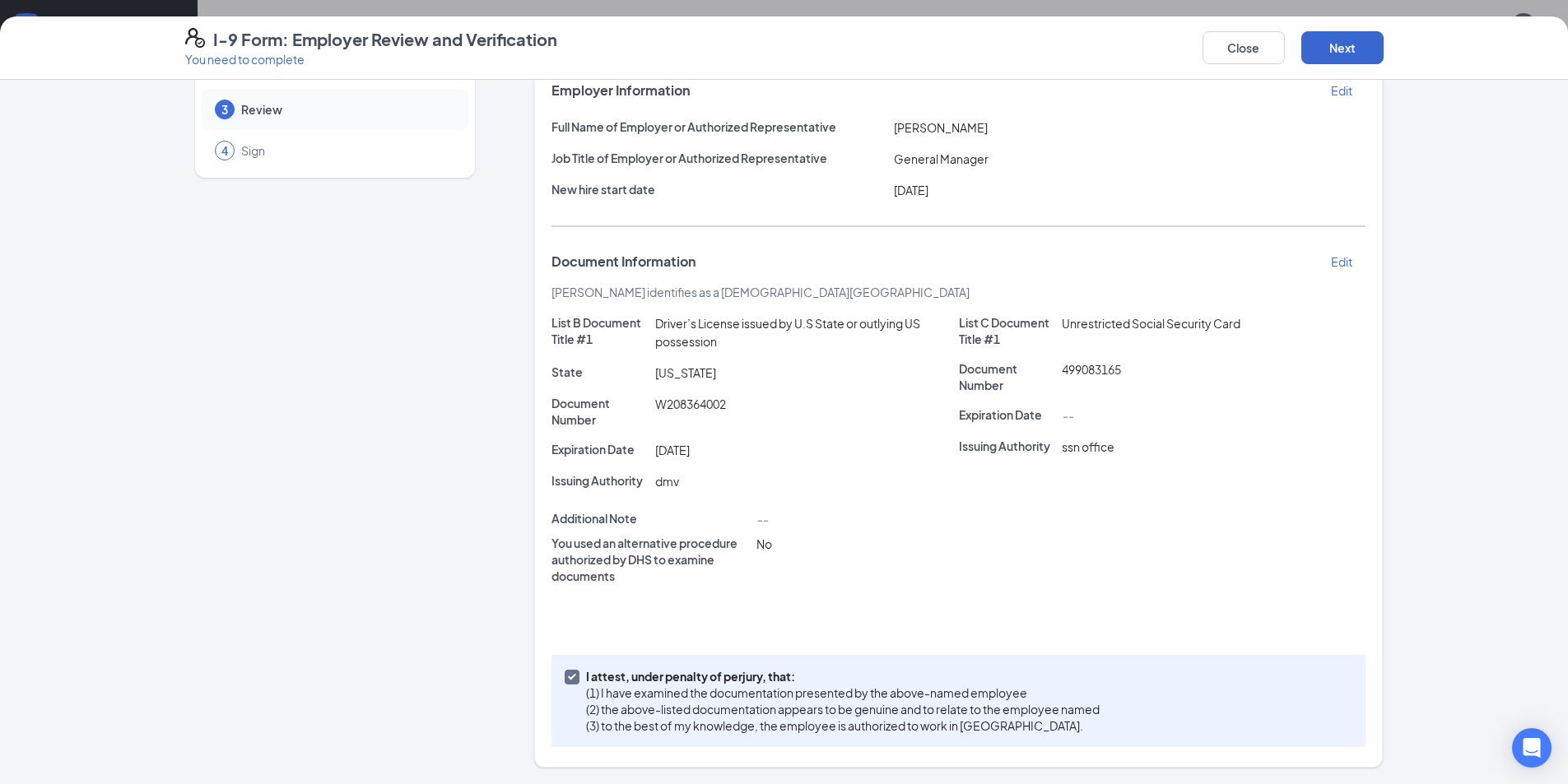
scroll to position [0, 0]
